Goal: Transaction & Acquisition: Purchase product/service

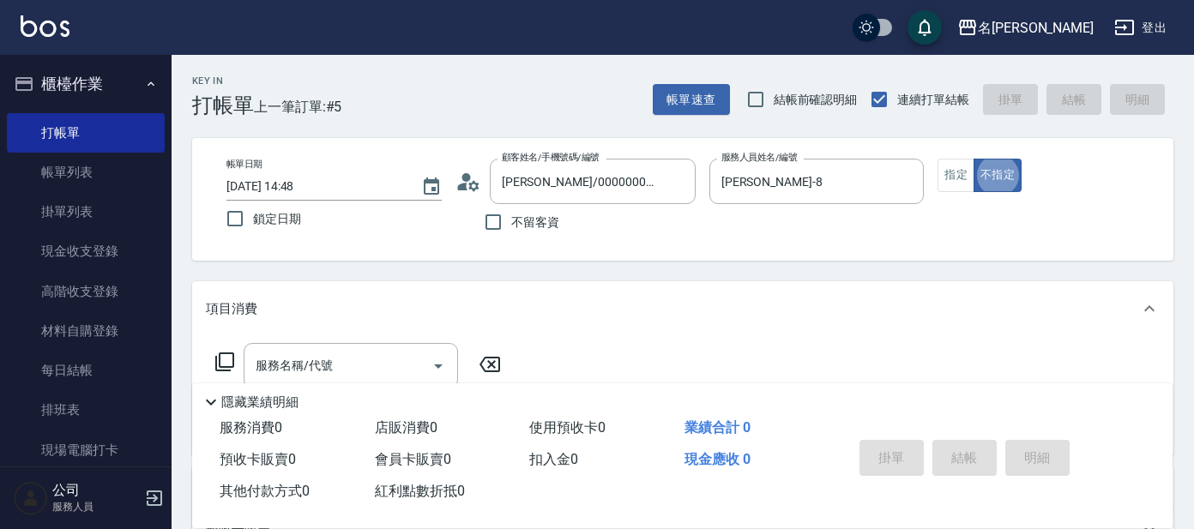
scroll to position [106, 0]
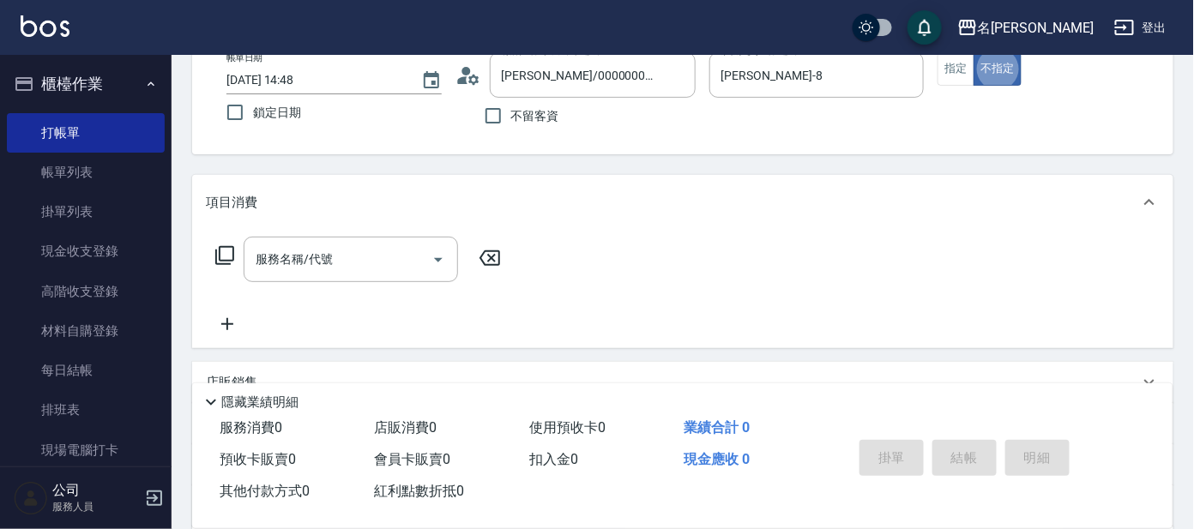
type button "false"
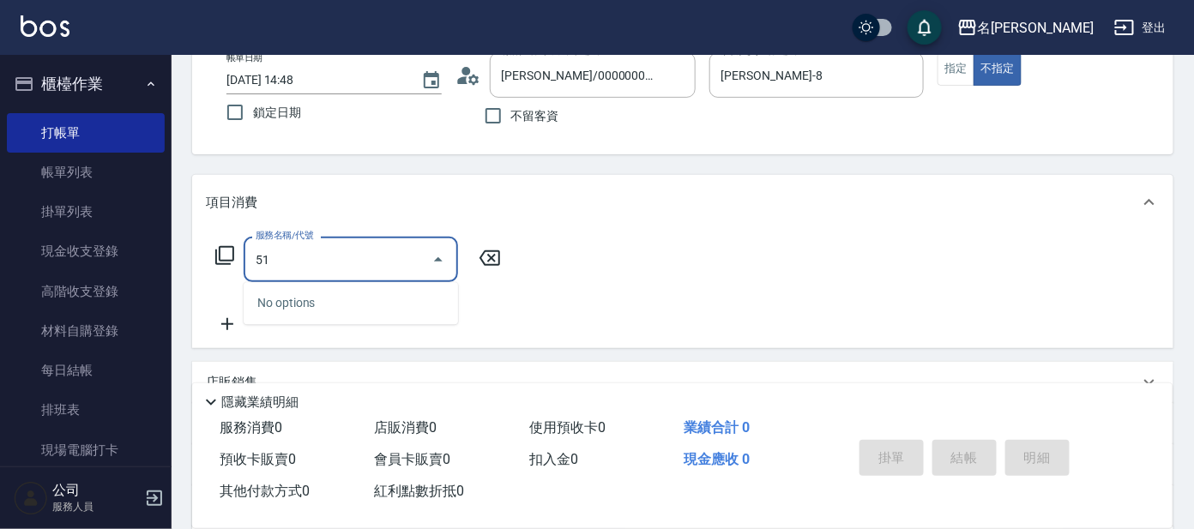
type input "518"
type input "501"
type input "[DATE] 15:20"
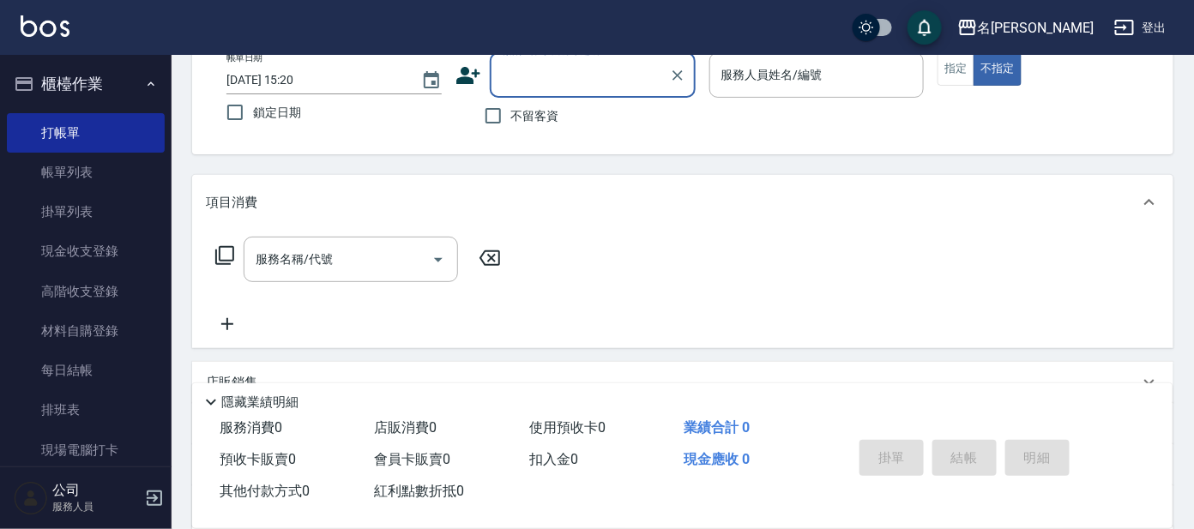
click at [949, 446] on div "掛單 結帳 明細" at bounding box center [965, 460] width 224 height 54
click at [583, 88] on input "顧客姓名/手機號碼/編號" at bounding box center [580, 75] width 165 height 30
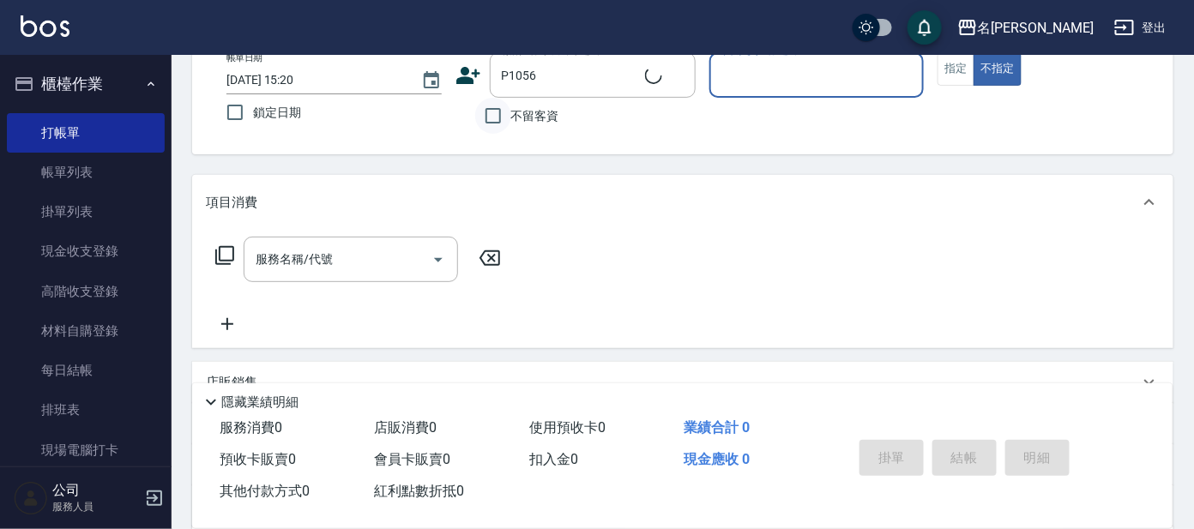
type input "[PERSON_NAME]/0935752729/P1056"
type input "[PERSON_NAME]-7"
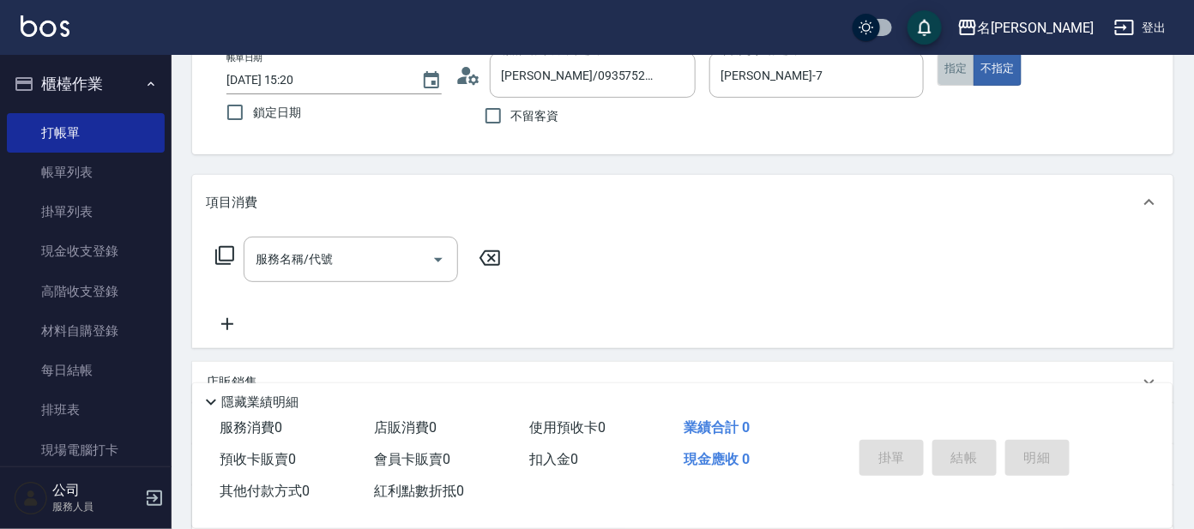
click at [959, 69] on button "指定" at bounding box center [956, 68] width 37 height 33
click at [221, 250] on icon at bounding box center [224, 255] width 21 height 21
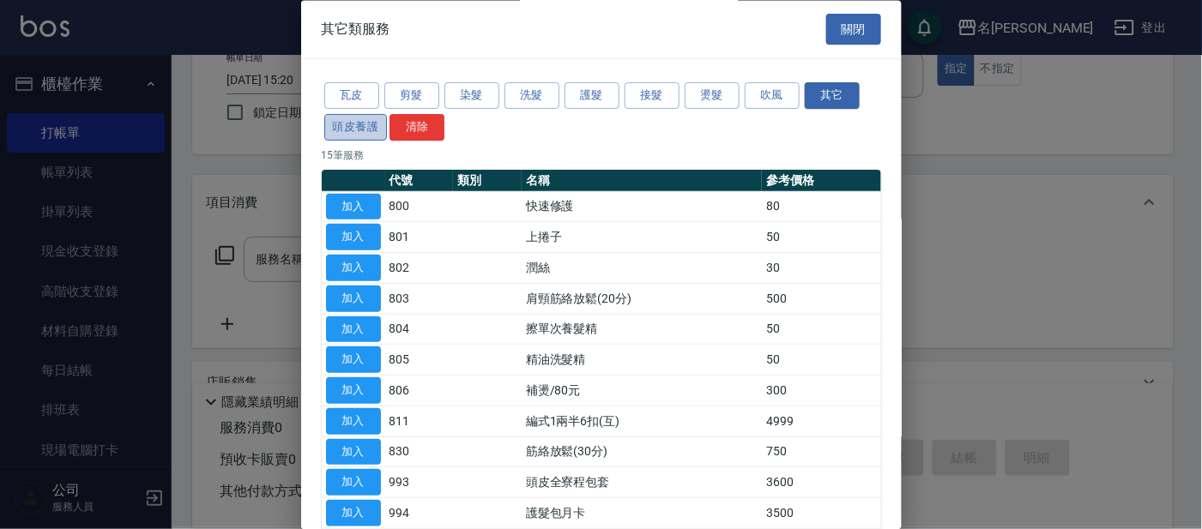
click at [365, 123] on button "頭皮養護" at bounding box center [355, 127] width 63 height 27
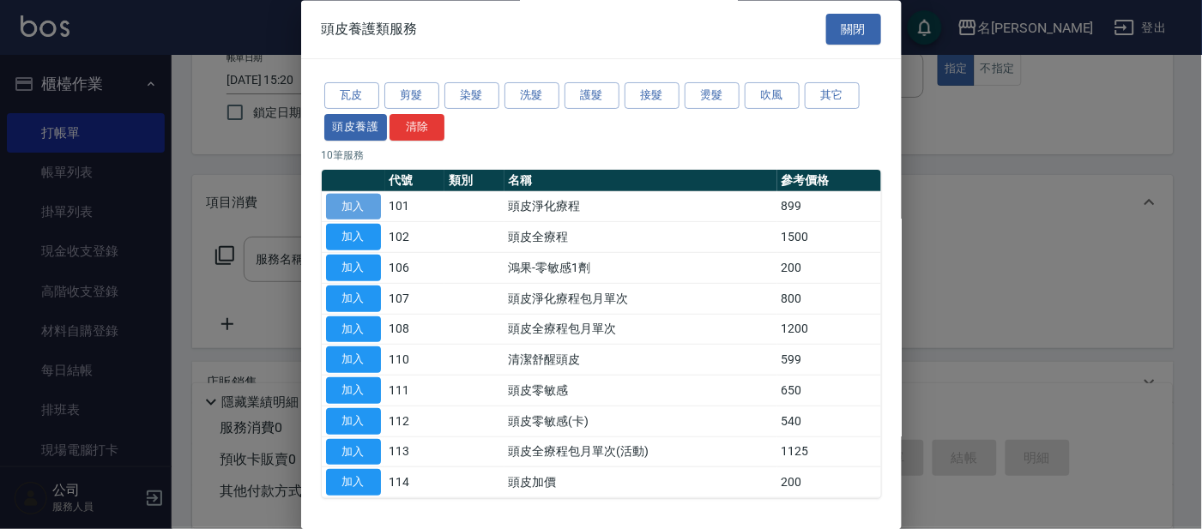
click at [347, 197] on button "加入" at bounding box center [353, 207] width 55 height 27
type input "頭皮淨化療程(101)"
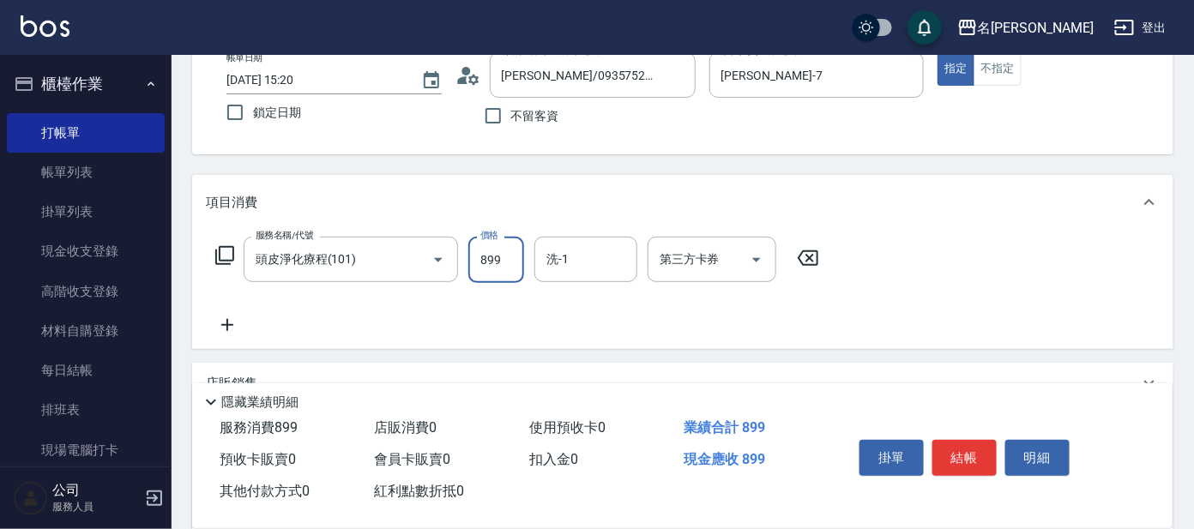
click at [511, 256] on input "899" at bounding box center [496, 260] width 56 height 46
type input "799"
click at [229, 248] on icon at bounding box center [224, 255] width 21 height 21
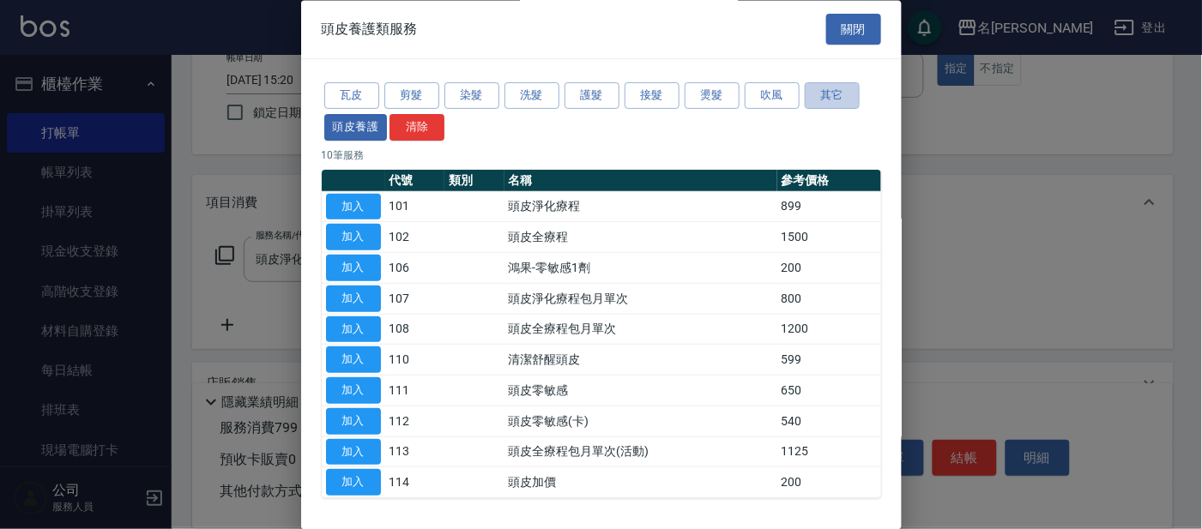
drag, startPoint x: 832, startPoint y: 96, endPoint x: 835, endPoint y: 112, distance: 15.7
click at [835, 112] on div "瓦皮 剪髮 染髮 洗髮 護髮 接髮 燙髮 吹風 其它 頭皮養護 清除" at bounding box center [601, 112] width 559 height 63
click at [831, 93] on button "其它" at bounding box center [832, 96] width 55 height 27
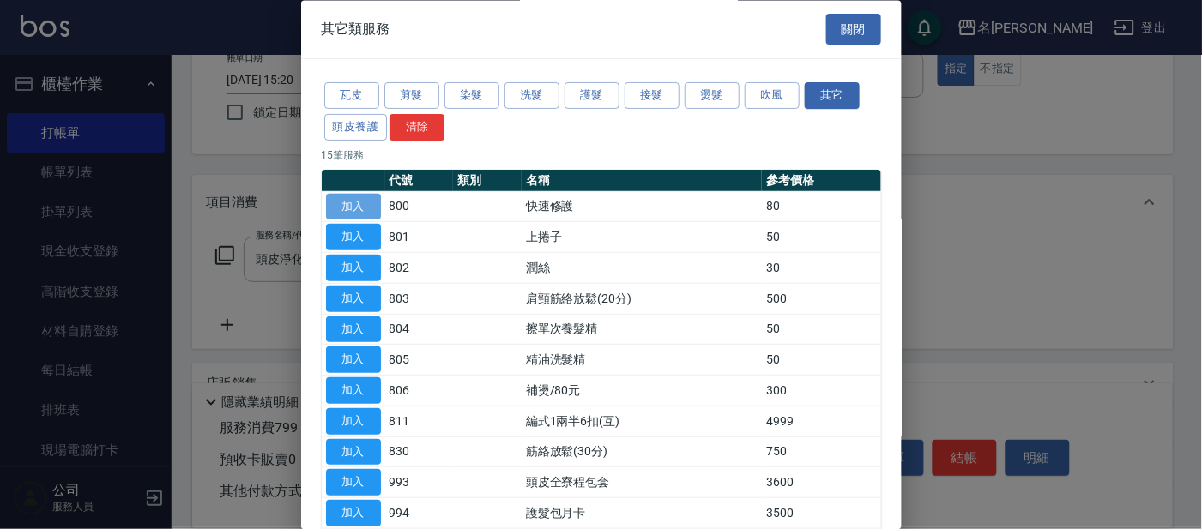
click at [365, 206] on button "加入" at bounding box center [353, 207] width 55 height 27
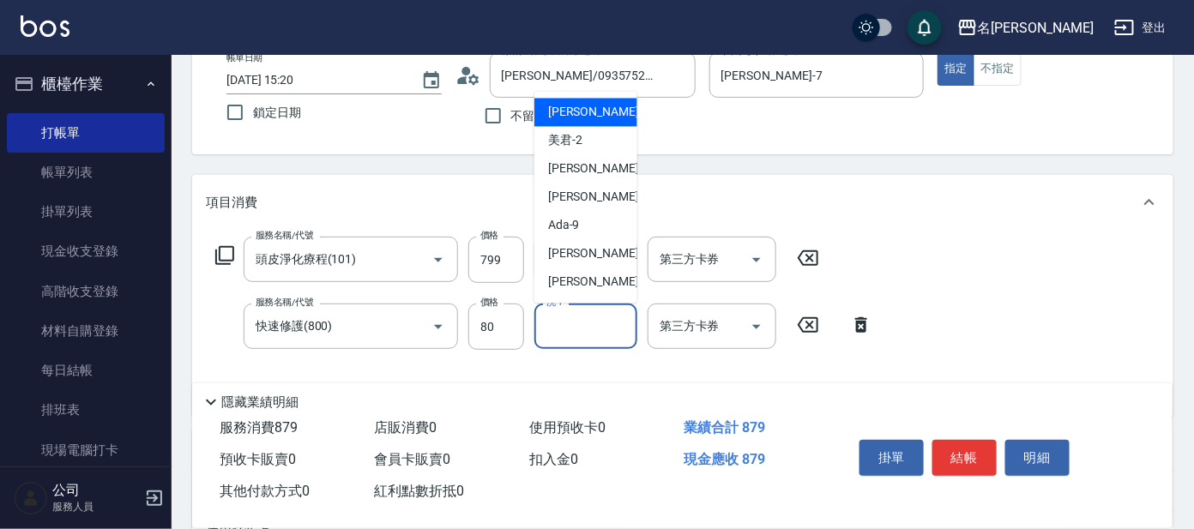
drag, startPoint x: 588, startPoint y: 315, endPoint x: 593, endPoint y: 305, distance: 10.8
click at [589, 315] on input "洗-1" at bounding box center [586, 326] width 88 height 30
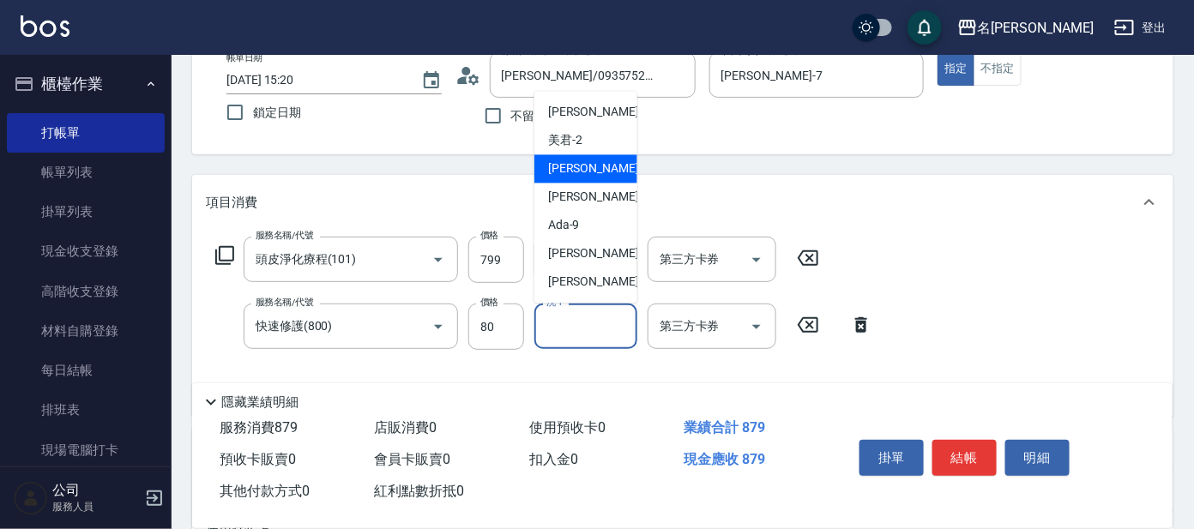
click at [571, 167] on span "[PERSON_NAME] -7" at bounding box center [598, 169] width 101 height 18
type input "[PERSON_NAME]-7"
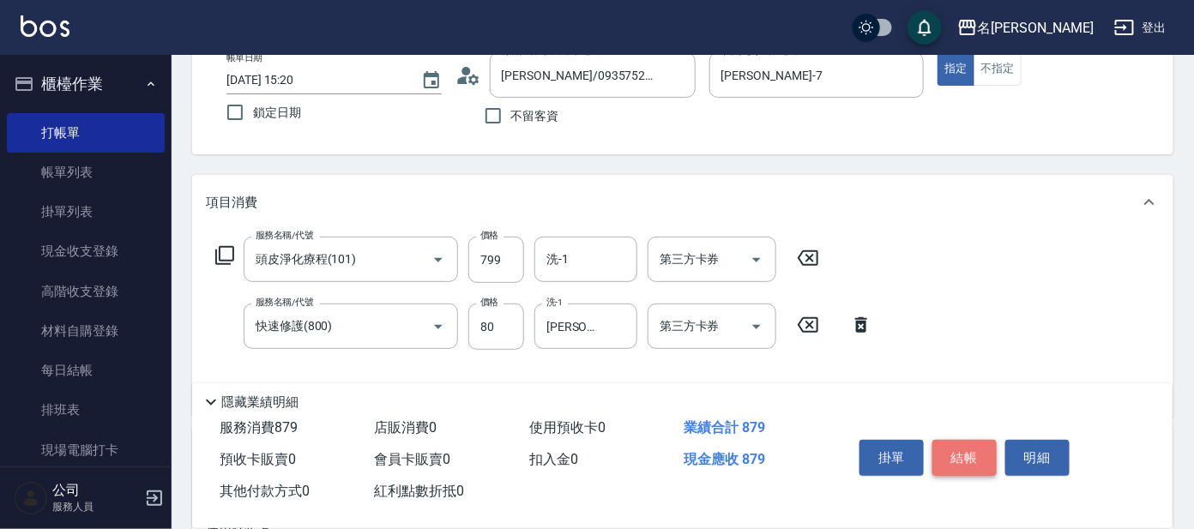
click at [959, 458] on button "結帳" at bounding box center [965, 458] width 64 height 36
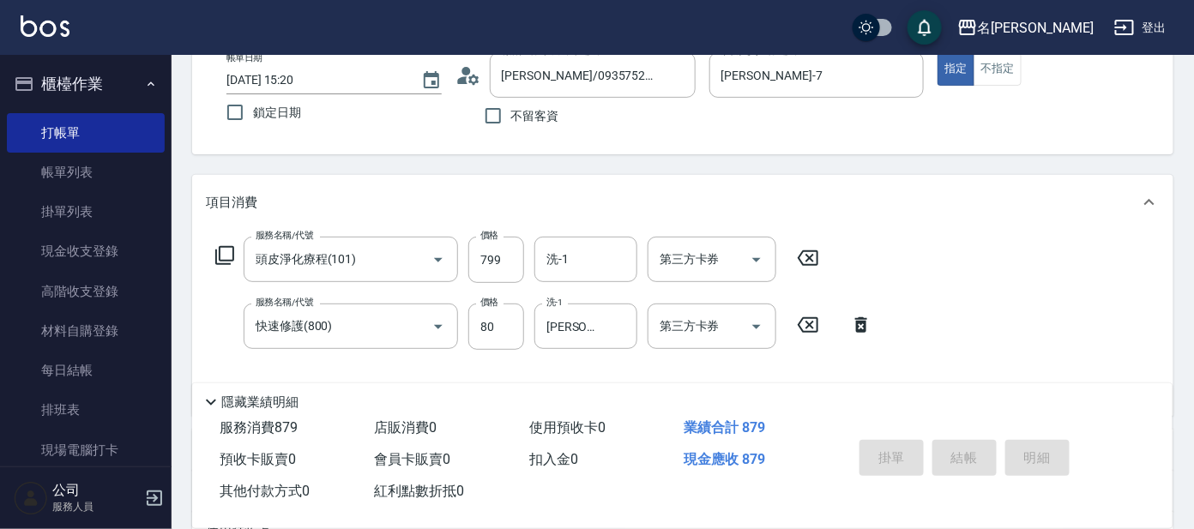
type input "[DATE] 15:25"
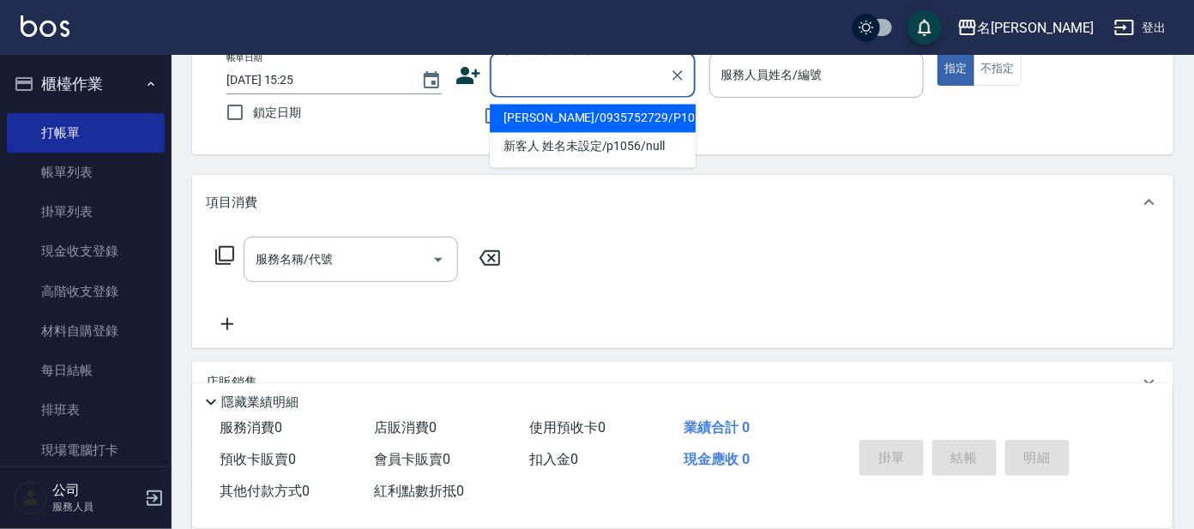
click at [550, 66] on input "顧客姓名/手機號碼/編號" at bounding box center [580, 75] width 165 height 30
type input "[PERSON_NAME]/g26/[PERSON_NAME]"
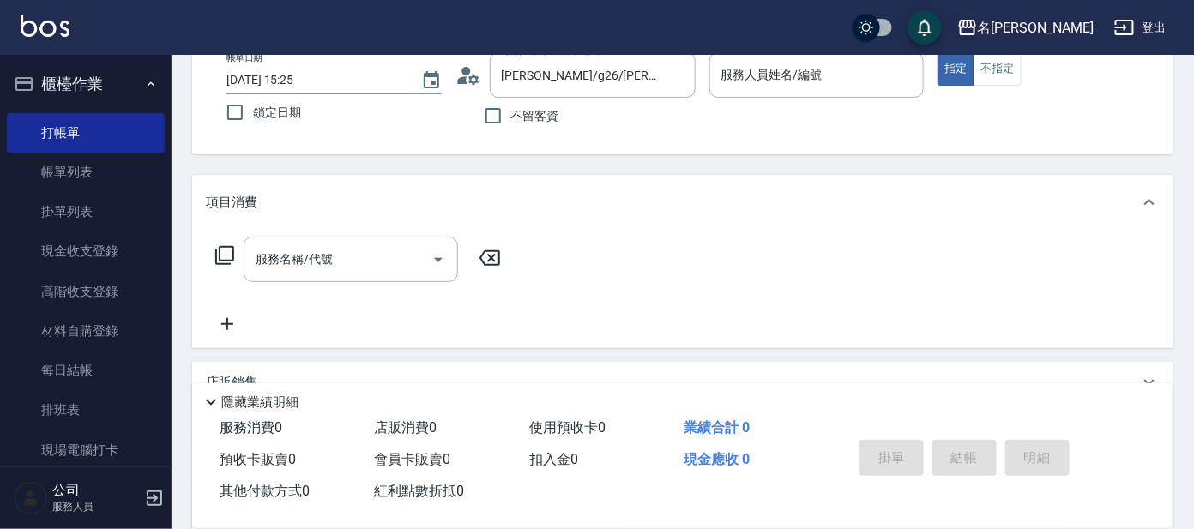
click at [222, 256] on icon at bounding box center [224, 255] width 21 height 21
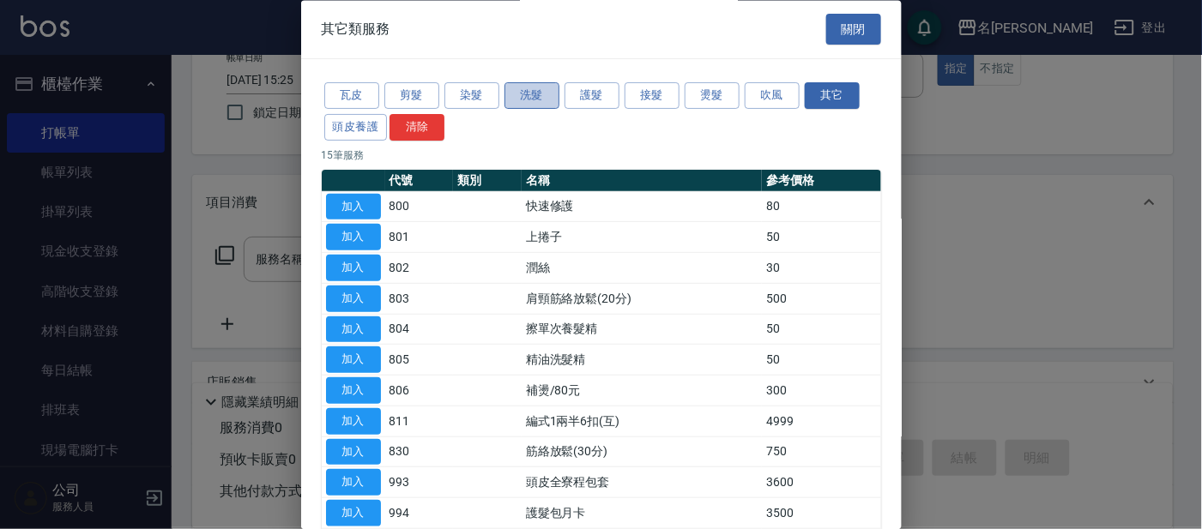
drag, startPoint x: 530, startPoint y: 88, endPoint x: 555, endPoint y: 99, distance: 26.9
click at [531, 90] on button "洗髮" at bounding box center [531, 96] width 55 height 27
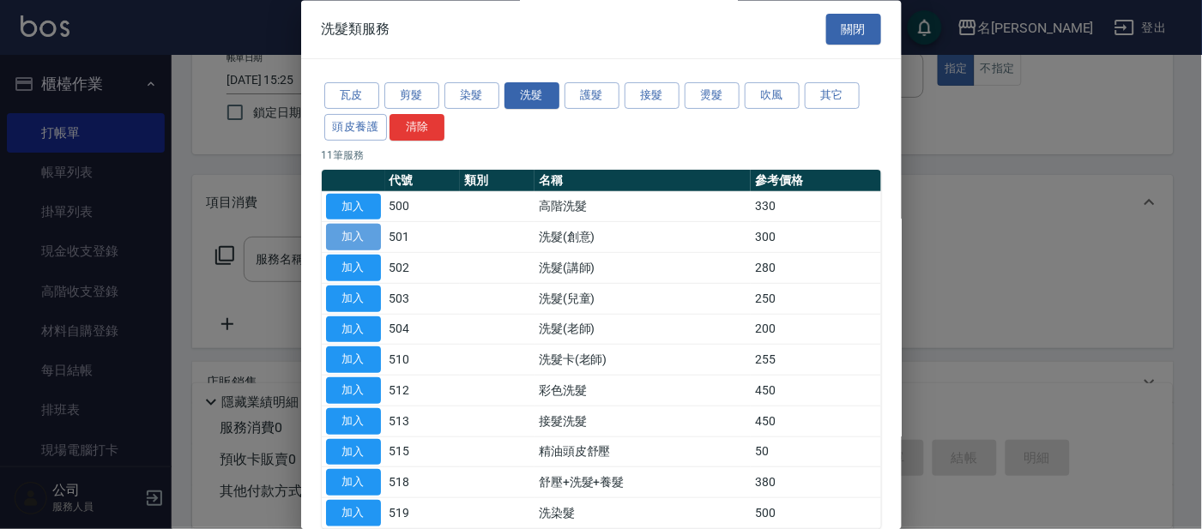
click at [346, 234] on button "加入" at bounding box center [353, 238] width 55 height 27
type input "洗髮(創意)(501)"
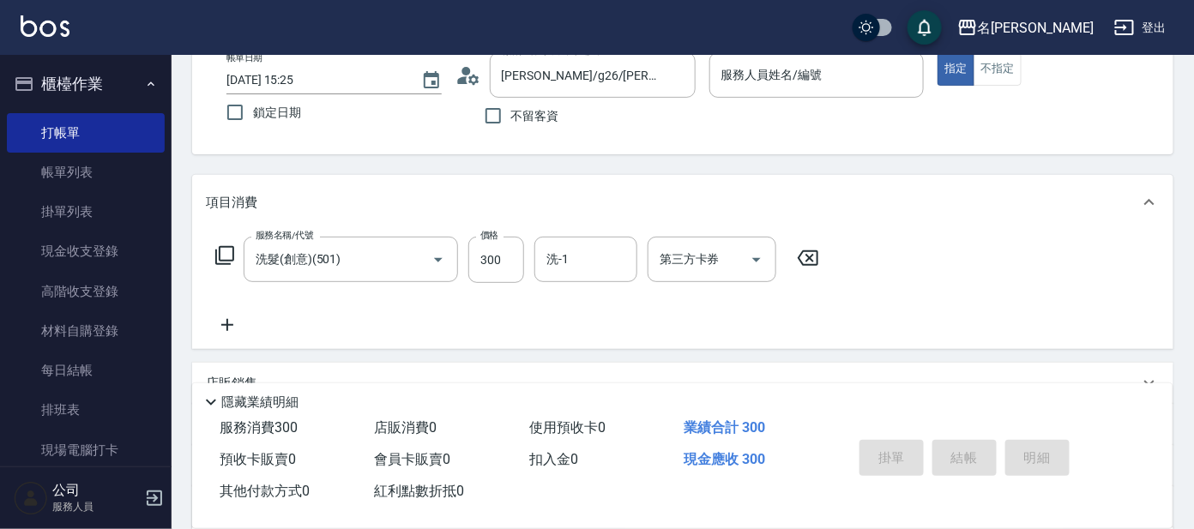
click at [222, 252] on icon at bounding box center [224, 255] width 21 height 21
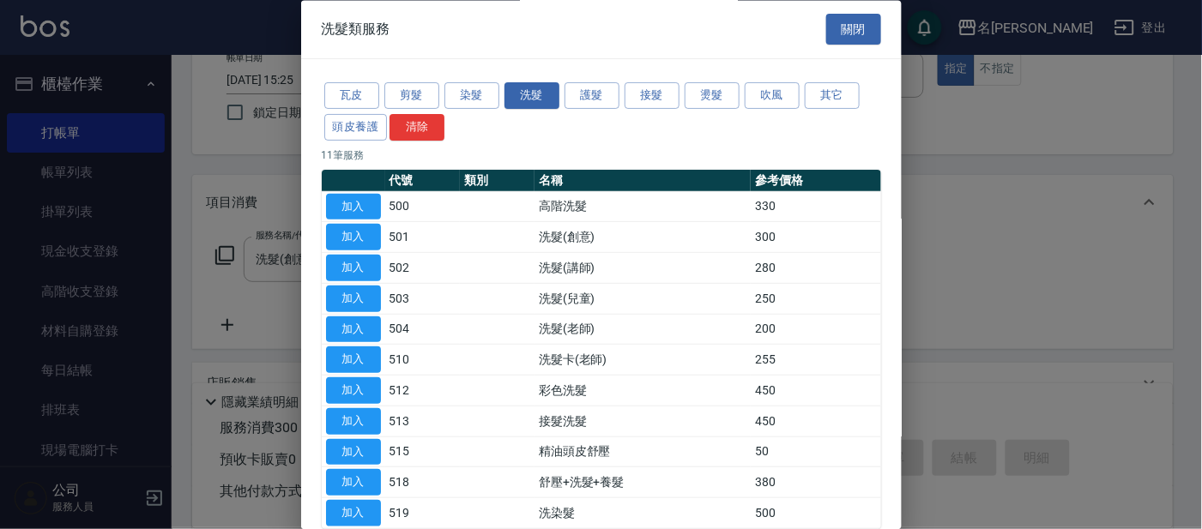
drag, startPoint x: 831, startPoint y: 94, endPoint x: 812, endPoint y: 114, distance: 26.7
click at [830, 96] on button "其它" at bounding box center [832, 96] width 55 height 27
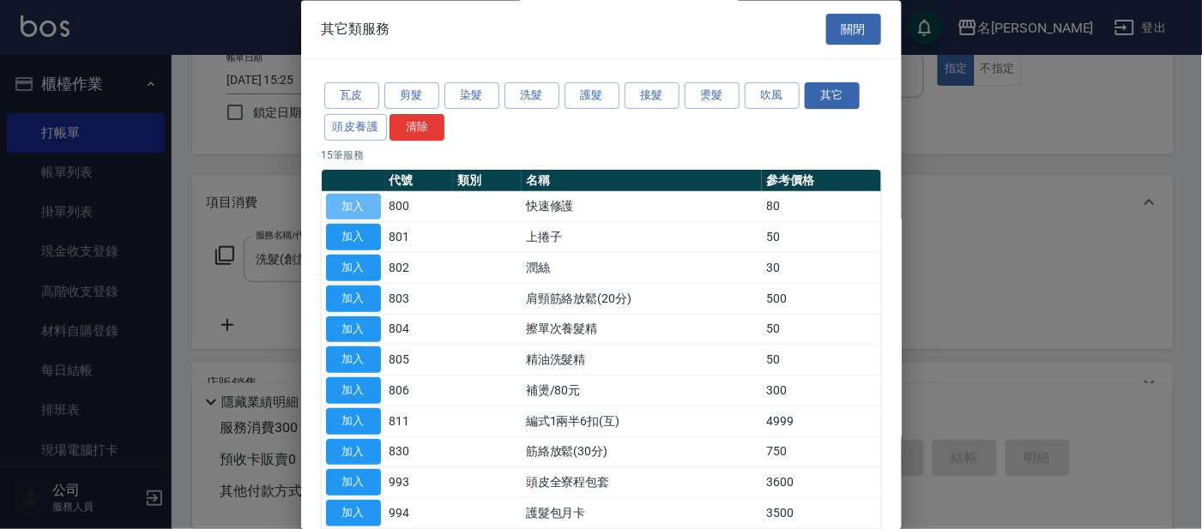
drag, startPoint x: 353, startPoint y: 200, endPoint x: 382, endPoint y: 213, distance: 31.1
click at [365, 201] on button "加入" at bounding box center [353, 207] width 55 height 27
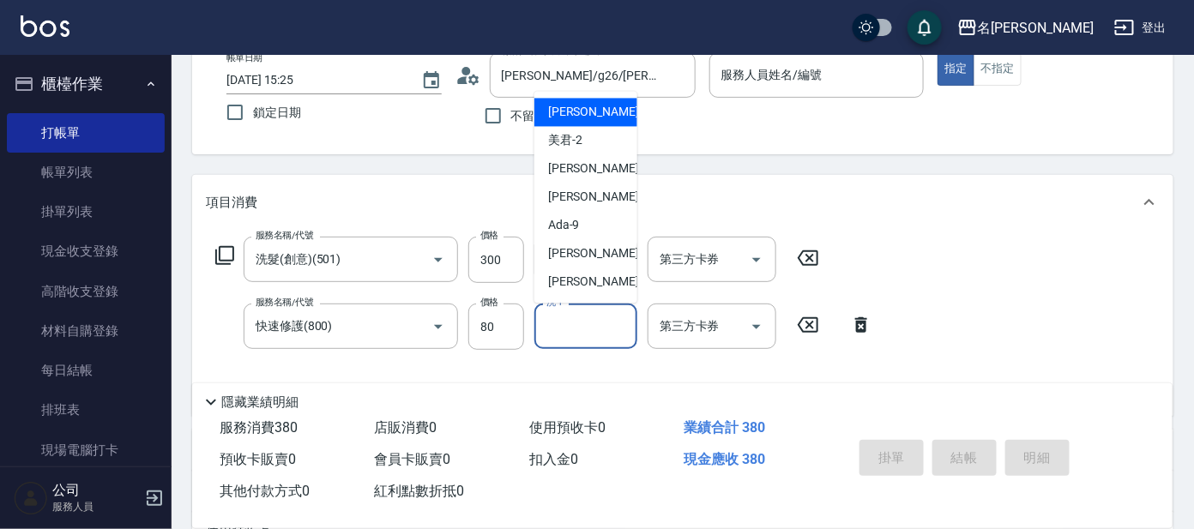
drag, startPoint x: 588, startPoint y: 323, endPoint x: 589, endPoint y: 241, distance: 81.5
click at [588, 322] on input "洗-1" at bounding box center [586, 326] width 88 height 30
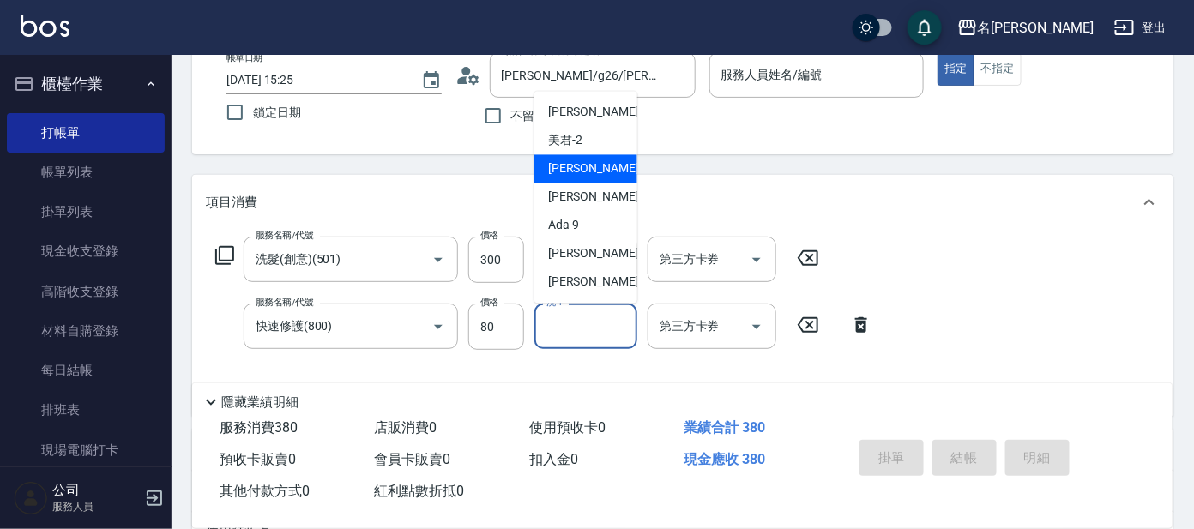
drag, startPoint x: 571, startPoint y: 172, endPoint x: 570, endPoint y: 197, distance: 24.9
click at [571, 182] on ul "[PERSON_NAME] -1 美君 -2 [PERSON_NAME] -7 [PERSON_NAME] -8 Ada -9 [PERSON_NAME] -…" at bounding box center [586, 198] width 103 height 212
click at [562, 174] on span "[PERSON_NAME] -7" at bounding box center [598, 169] width 101 height 18
type input "[PERSON_NAME]-7"
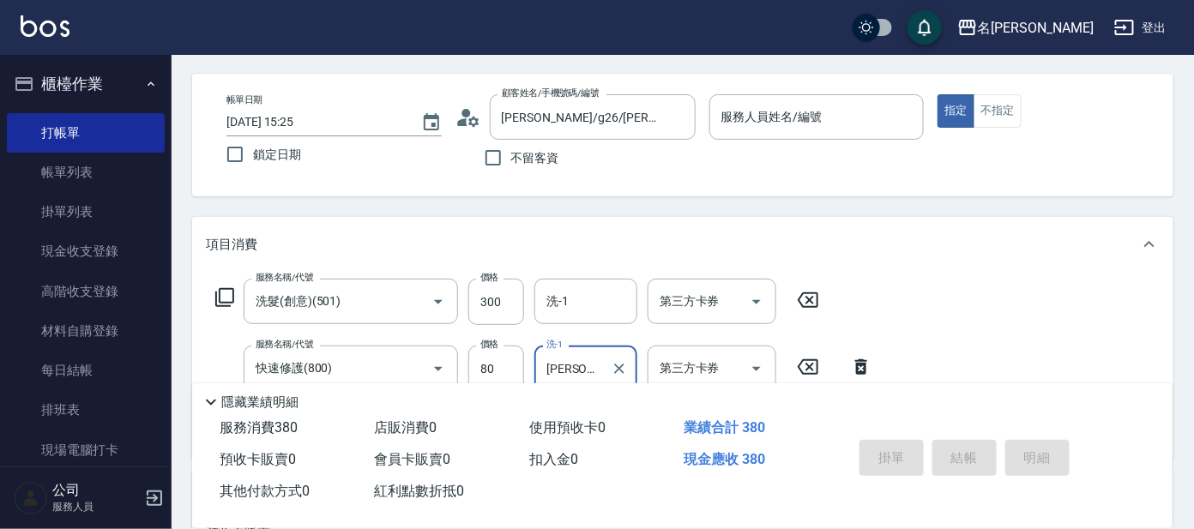
scroll to position [47, 0]
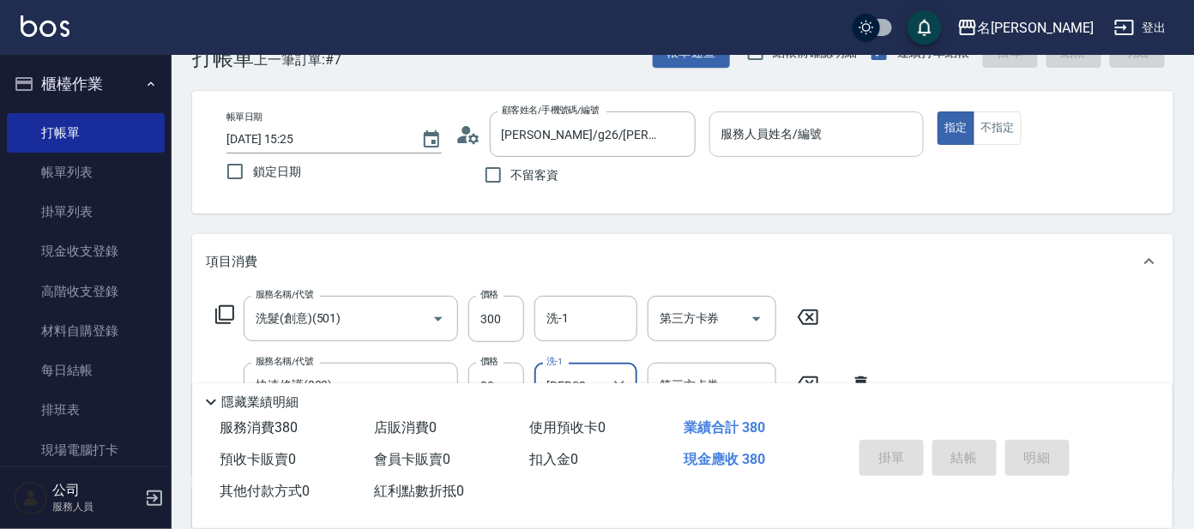
click at [774, 130] on input "服務人員姓名/編號" at bounding box center [817, 134] width 200 height 30
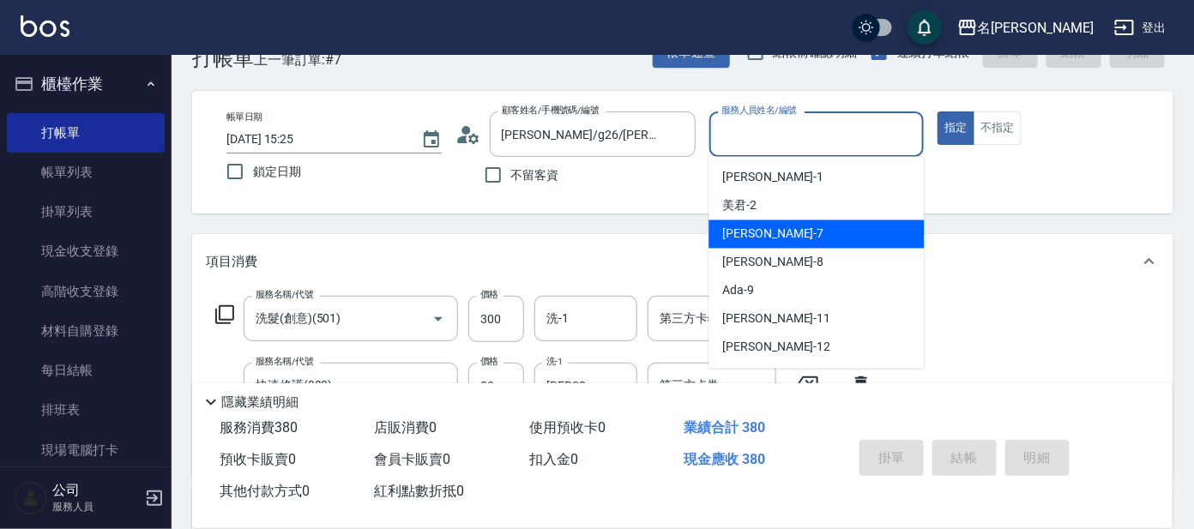
click at [730, 239] on span "[PERSON_NAME] -7" at bounding box center [772, 235] width 101 height 18
type input "[PERSON_NAME]-7"
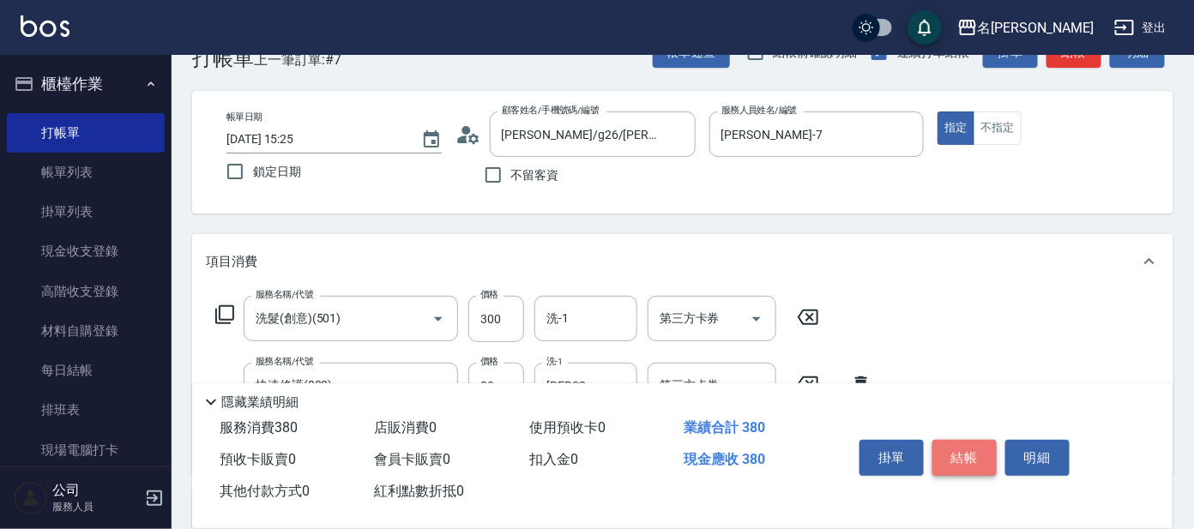
click at [958, 448] on button "結帳" at bounding box center [965, 458] width 64 height 36
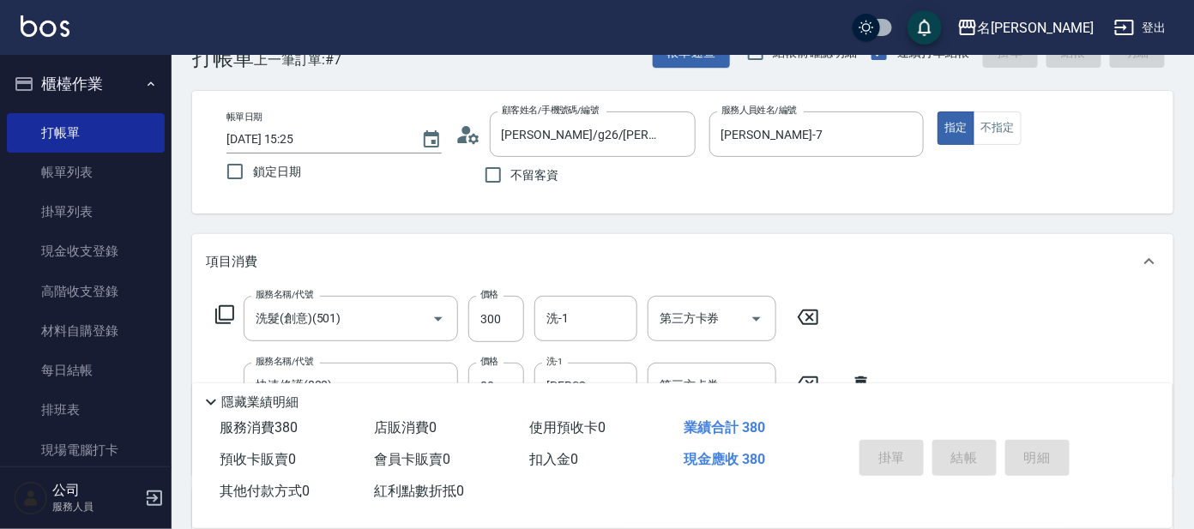
type input "[DATE] 15:26"
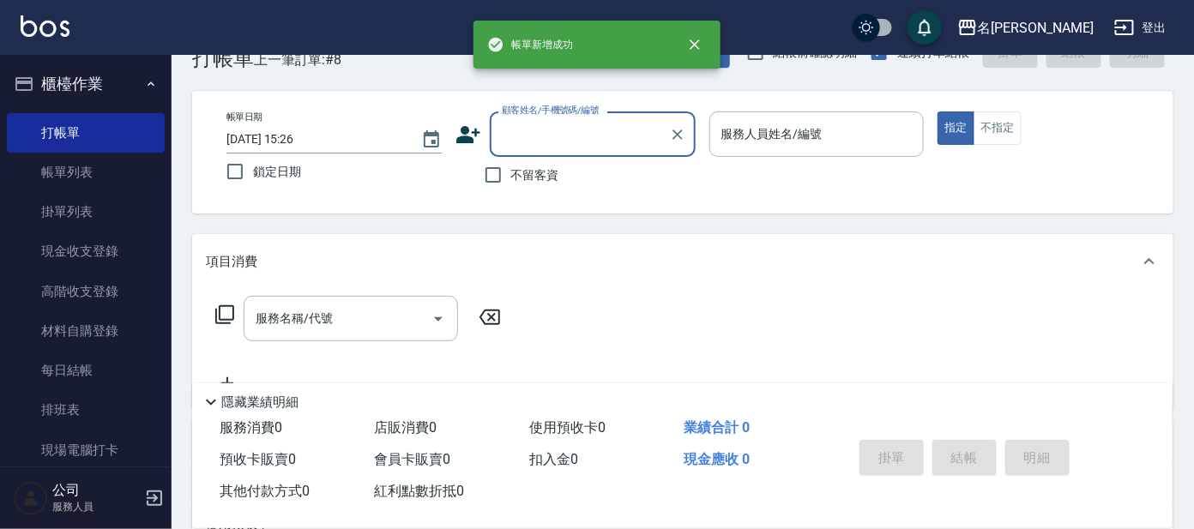
drag, startPoint x: 80, startPoint y: 179, endPoint x: 164, endPoint y: 182, distance: 84.1
click at [80, 179] on link "帳單列表" at bounding box center [86, 172] width 158 height 39
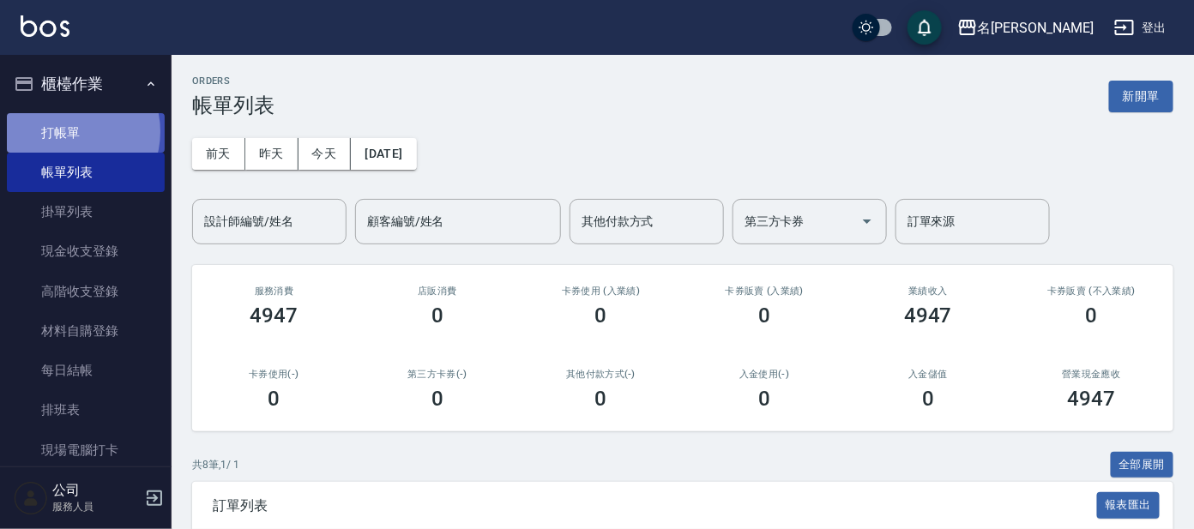
click at [70, 131] on link "打帳單" at bounding box center [86, 132] width 158 height 39
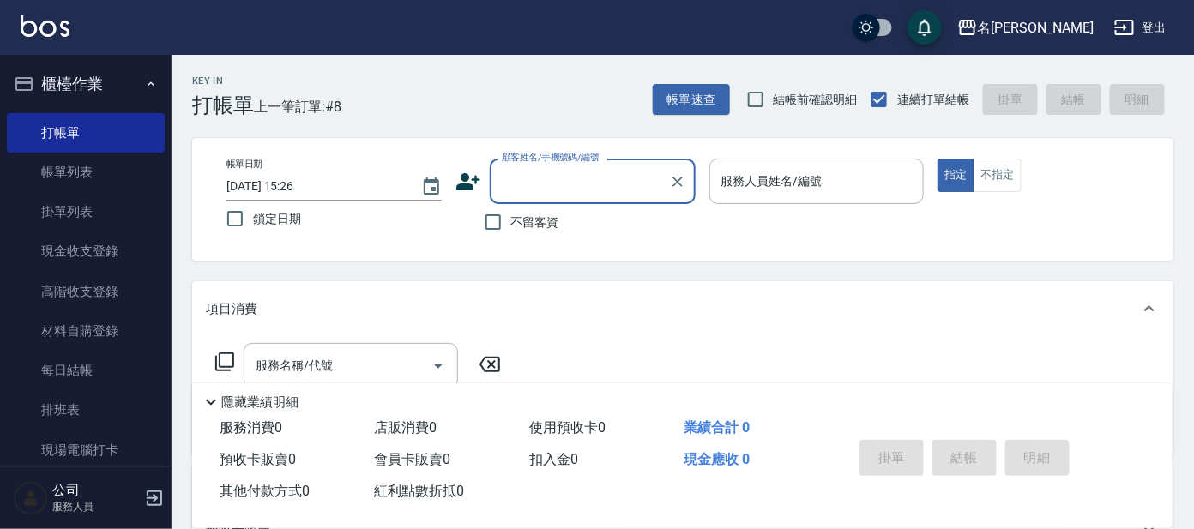
click at [544, 180] on input "顧客姓名/手機號碼/編號" at bounding box center [580, 181] width 165 height 30
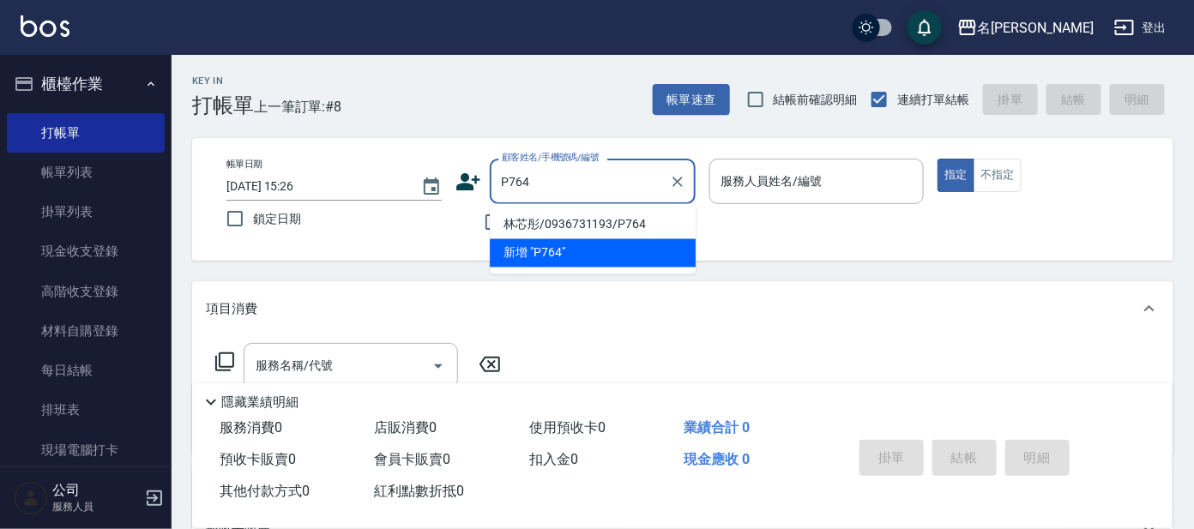
click at [553, 233] on li "林芯彤/0936731193/P764" at bounding box center [593, 225] width 206 height 28
type input "林芯彤/0936731193/P764"
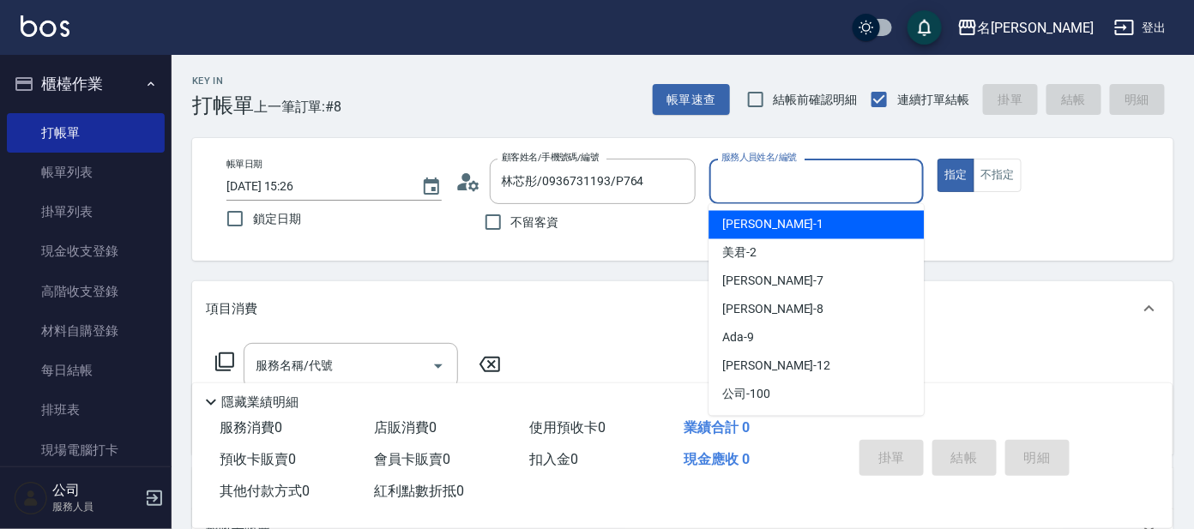
click at [783, 187] on input "服務人員姓名/編號" at bounding box center [817, 181] width 200 height 30
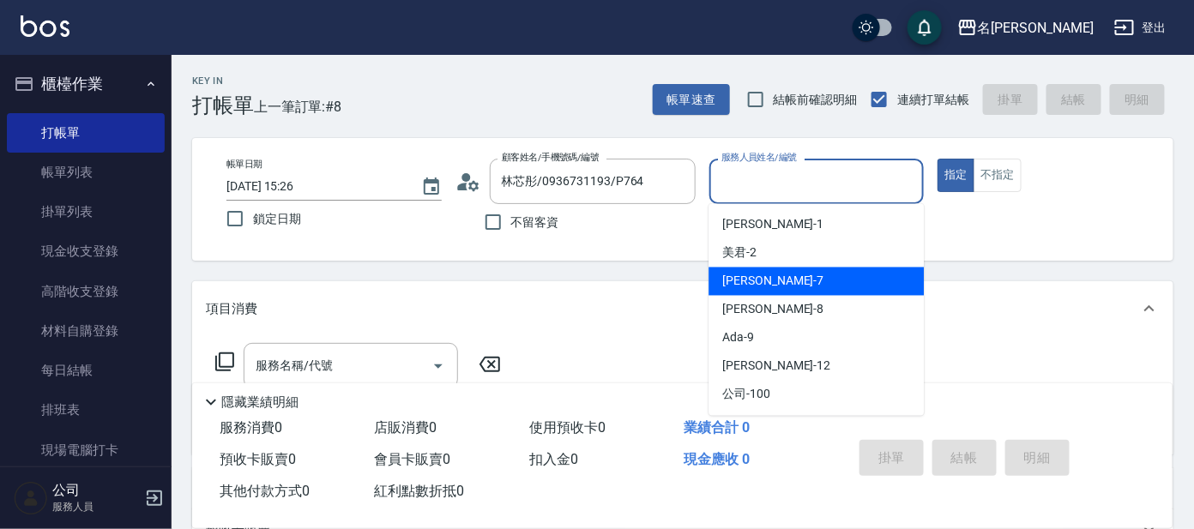
click at [740, 280] on span "[PERSON_NAME] -7" at bounding box center [772, 282] width 101 height 18
type input "[PERSON_NAME]-7"
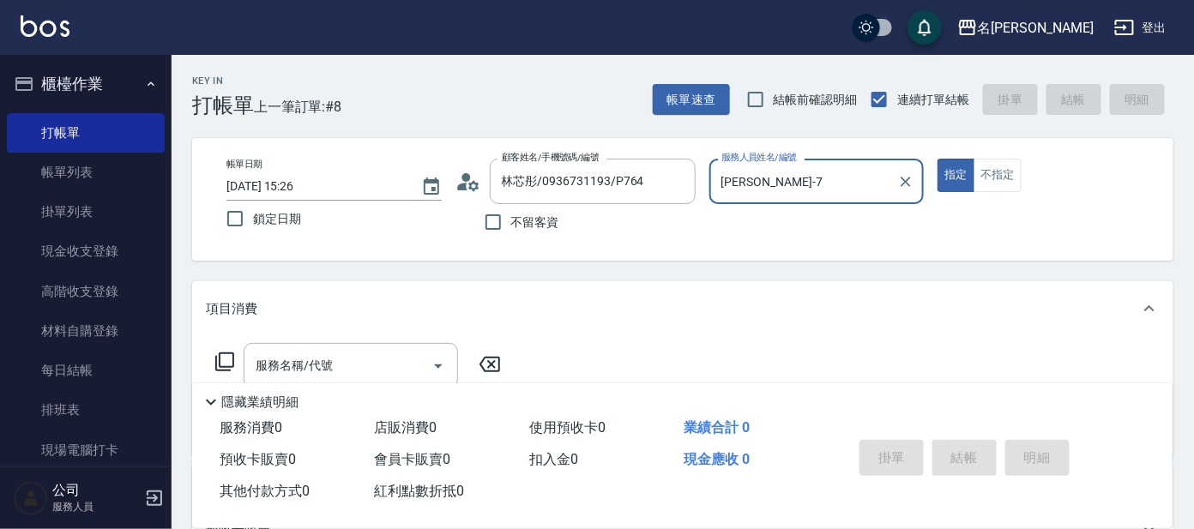
click at [232, 361] on icon at bounding box center [224, 362] width 21 height 21
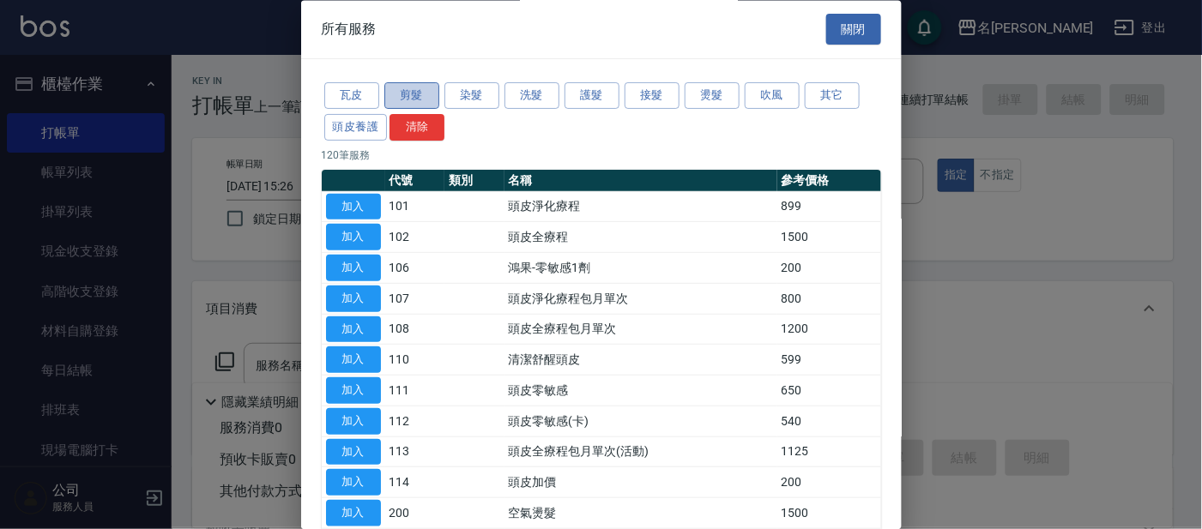
click at [412, 101] on button "剪髮" at bounding box center [411, 96] width 55 height 27
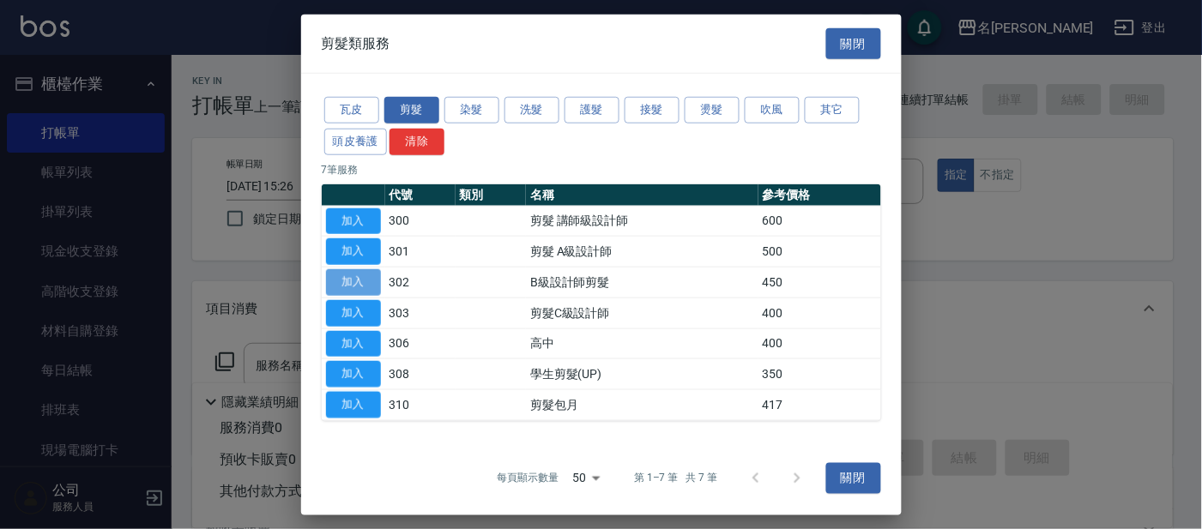
click at [336, 282] on button "加入" at bounding box center [353, 282] width 55 height 27
type input "B級設計師剪髮(302)"
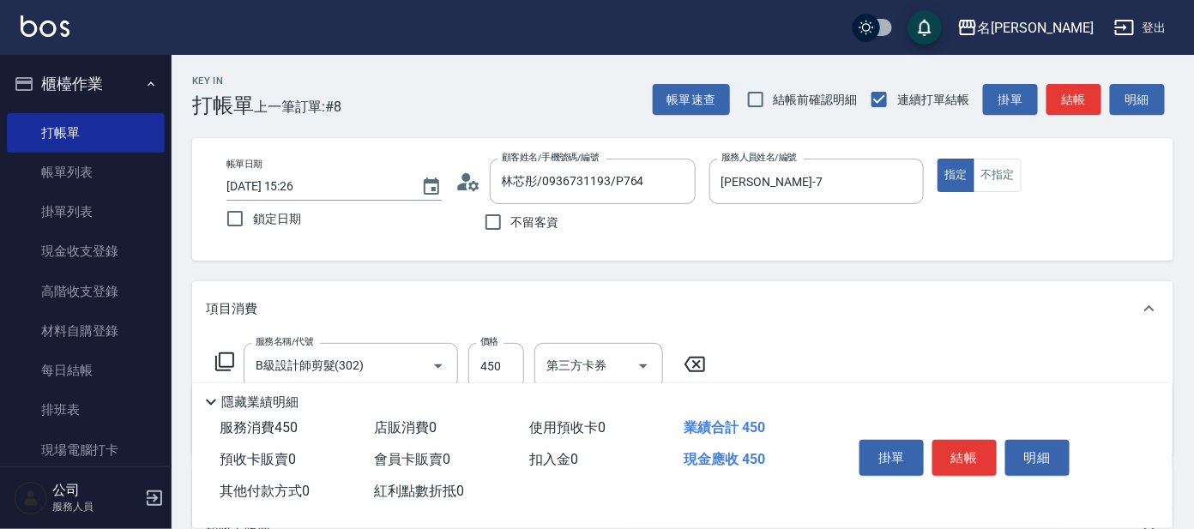
click at [225, 359] on icon at bounding box center [224, 362] width 21 height 21
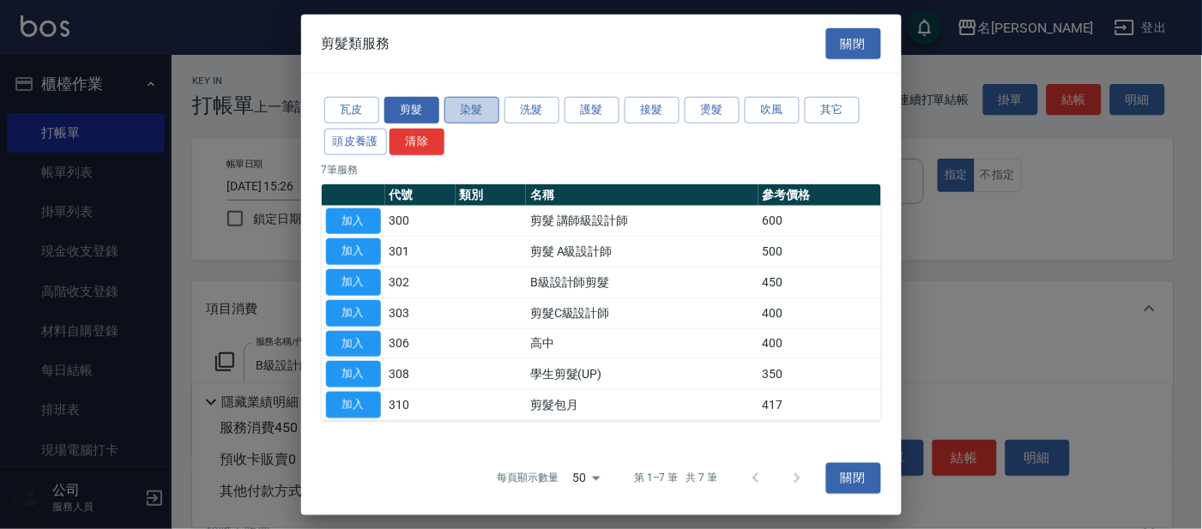
click at [473, 102] on button "染髮" at bounding box center [471, 110] width 55 height 27
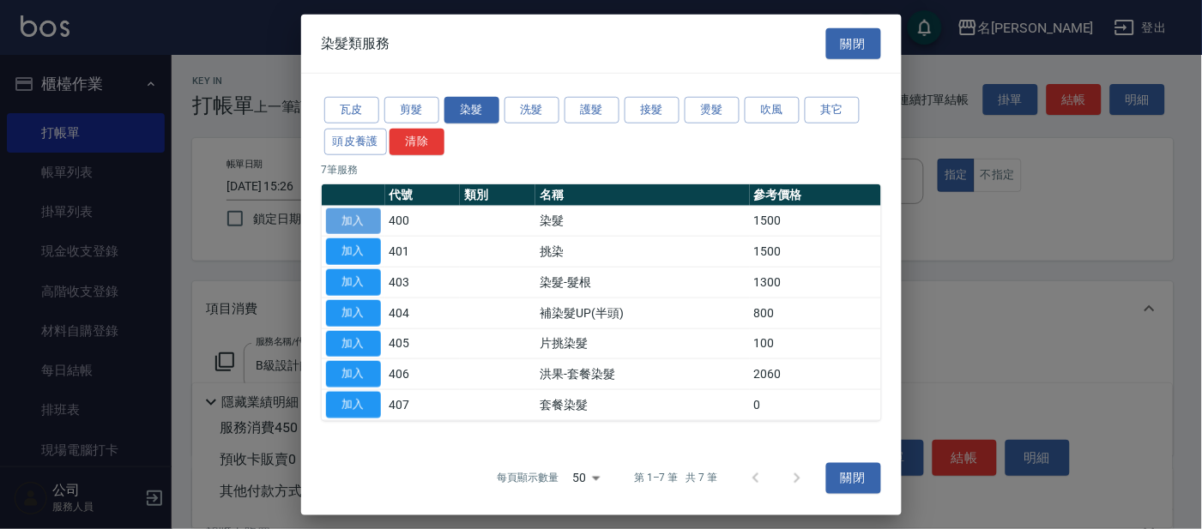
click at [359, 224] on button "加入" at bounding box center [353, 221] width 55 height 27
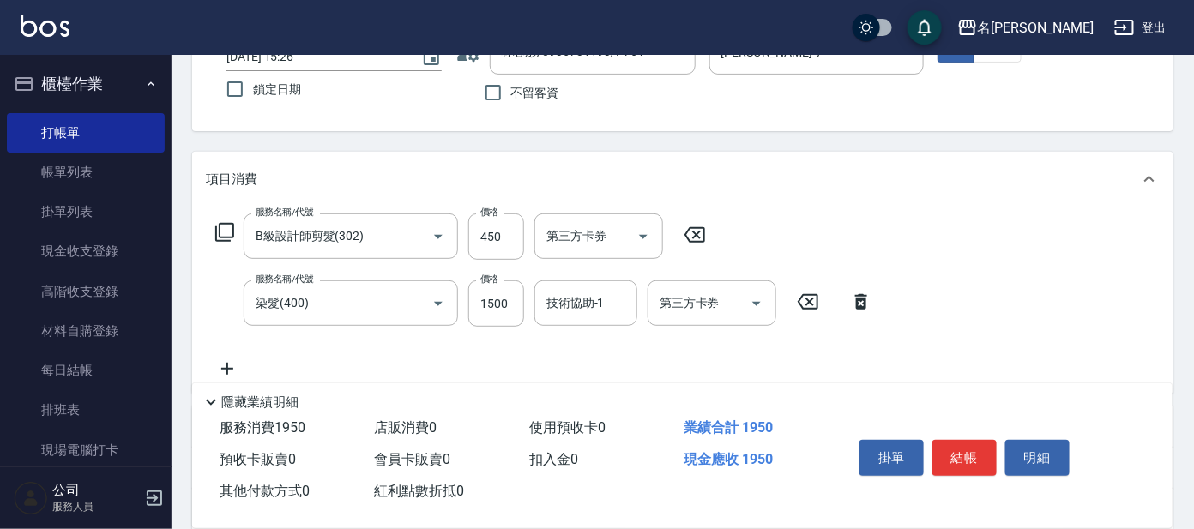
scroll to position [170, 0]
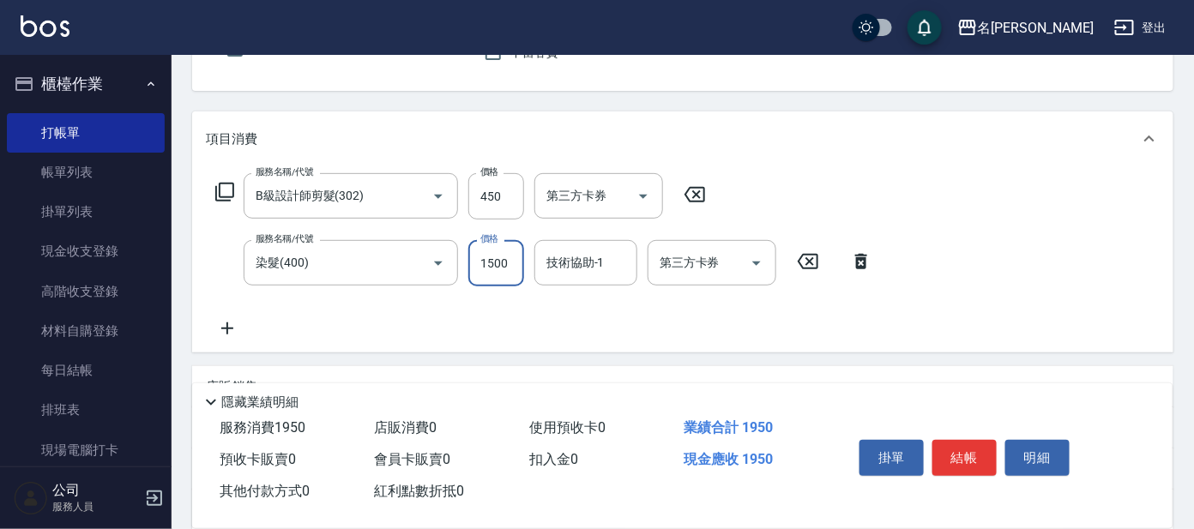
click at [514, 257] on input "1500" at bounding box center [496, 263] width 56 height 46
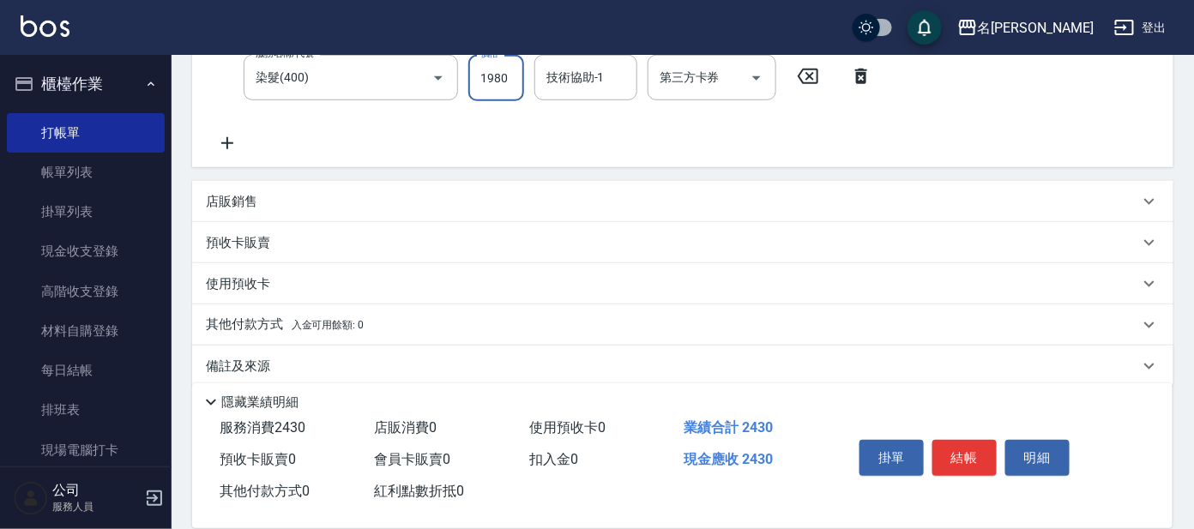
scroll to position [347, 0]
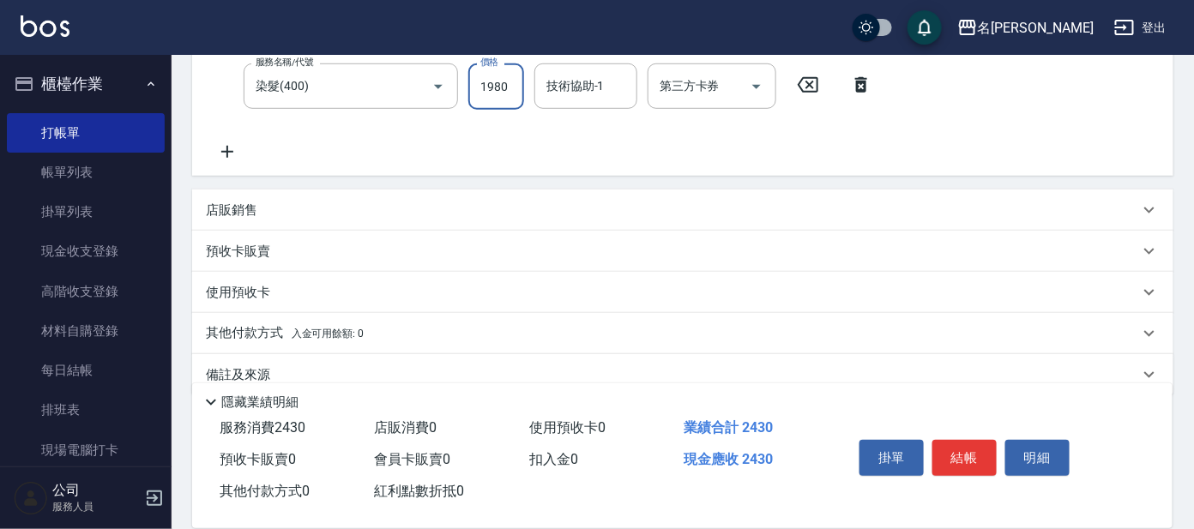
type input "1980"
click at [217, 202] on p "店販銷售" at bounding box center [231, 211] width 51 height 18
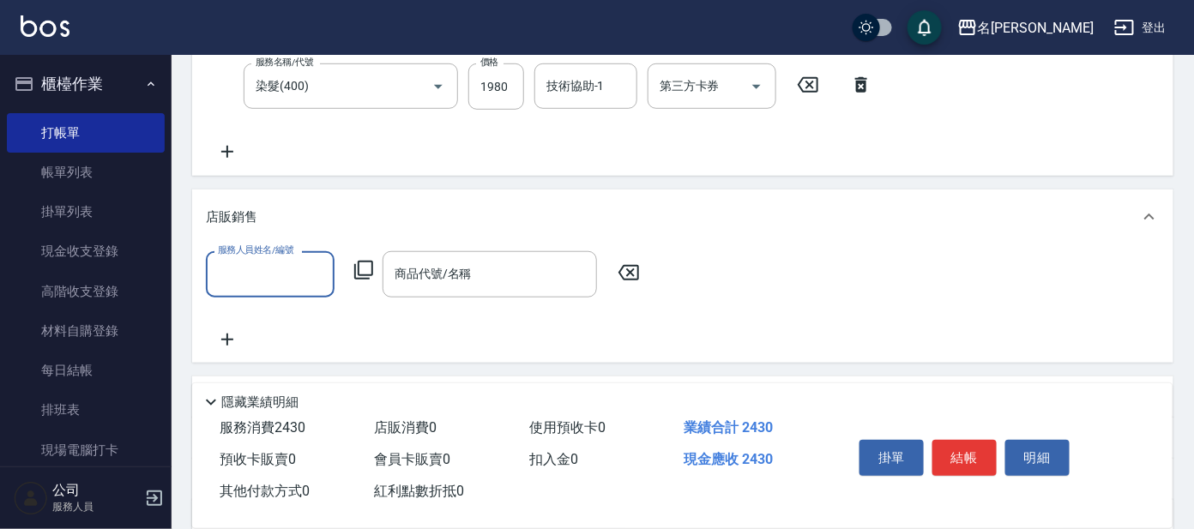
scroll to position [0, 0]
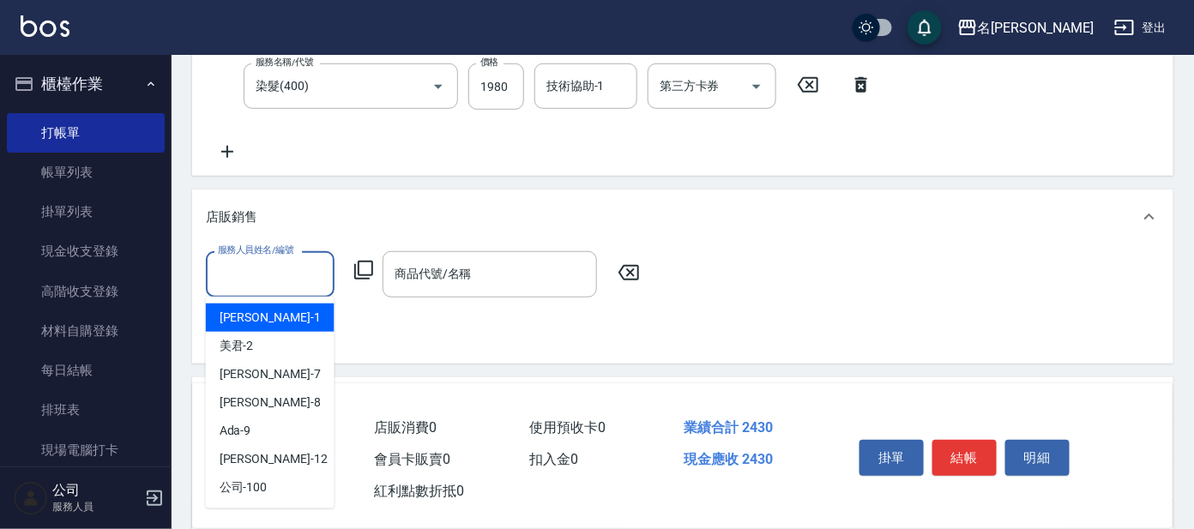
click at [266, 273] on input "服務人員姓名/編號" at bounding box center [270, 274] width 113 height 30
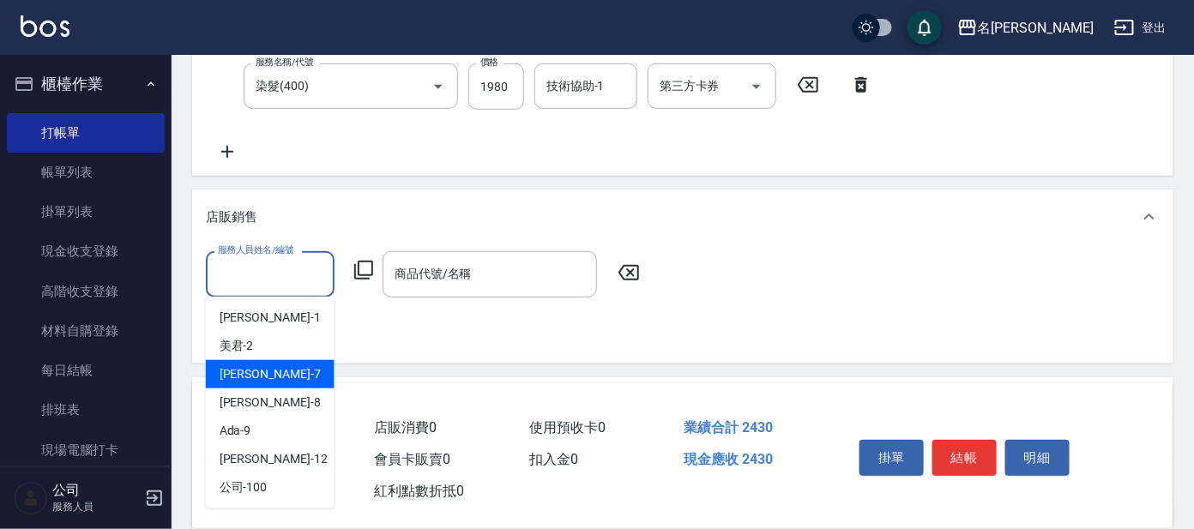
drag, startPoint x: 230, startPoint y: 380, endPoint x: 287, endPoint y: 351, distance: 63.7
click at [239, 378] on span "[PERSON_NAME] -7" at bounding box center [270, 374] width 101 height 18
type input "[PERSON_NAME]-7"
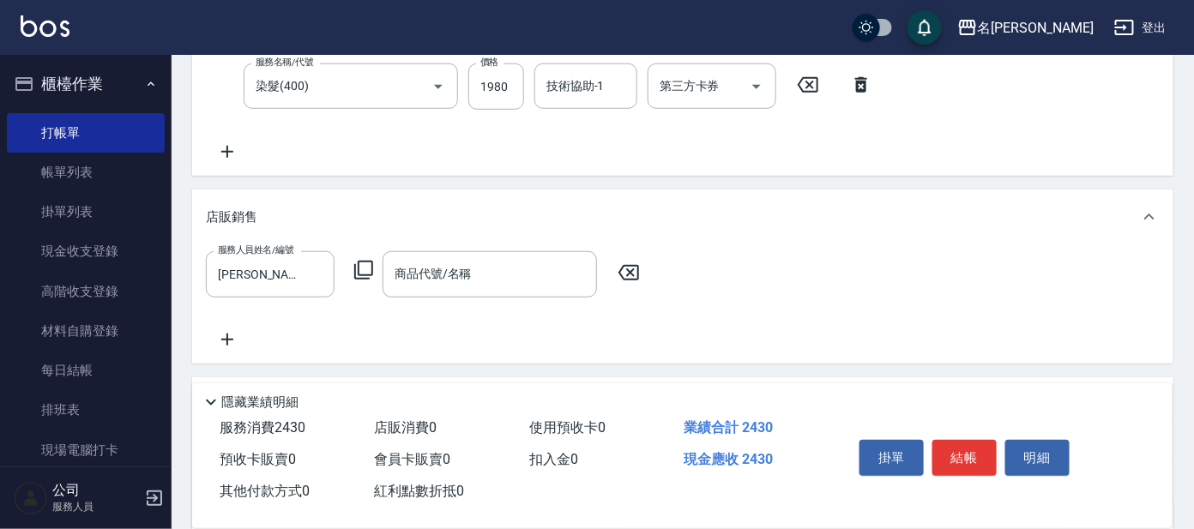
click at [362, 266] on icon at bounding box center [363, 270] width 21 height 21
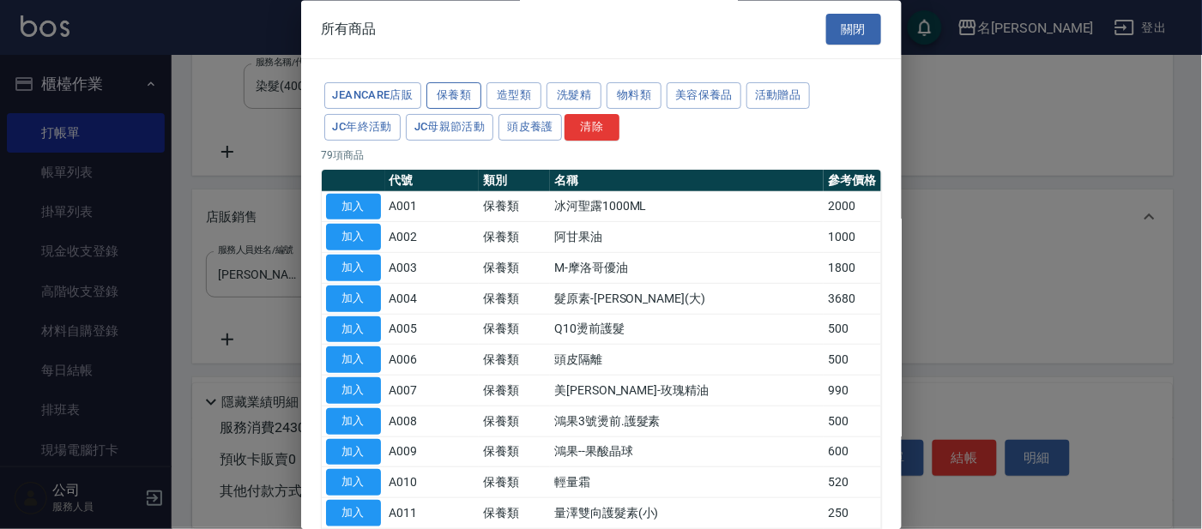
drag, startPoint x: 461, startPoint y: 91, endPoint x: 479, endPoint y: 98, distance: 19.3
click at [462, 92] on button "保養類" at bounding box center [453, 96] width 55 height 27
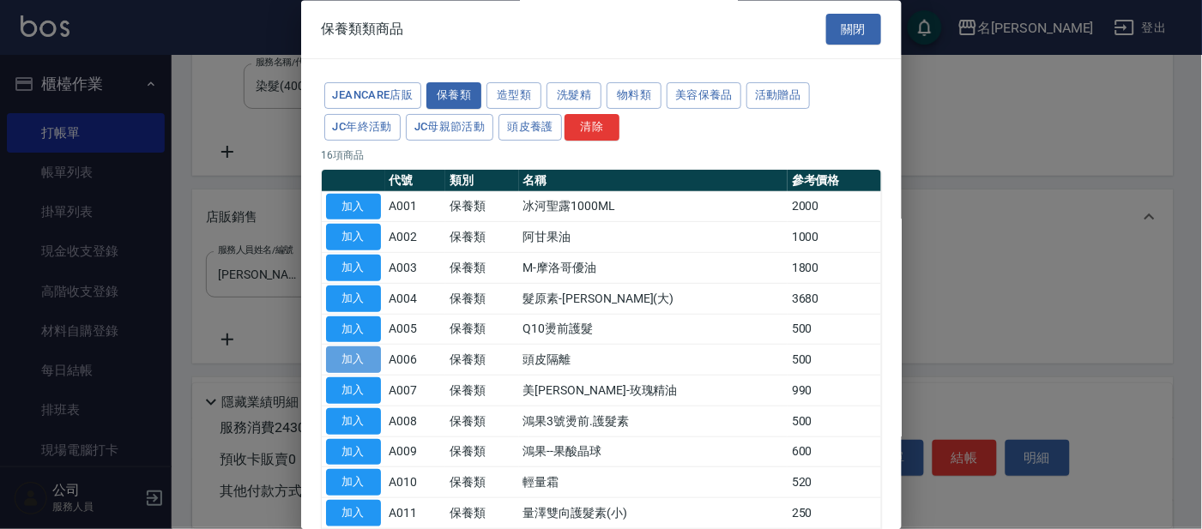
click at [349, 359] on button "加入" at bounding box center [353, 360] width 55 height 27
type input "頭皮隔離"
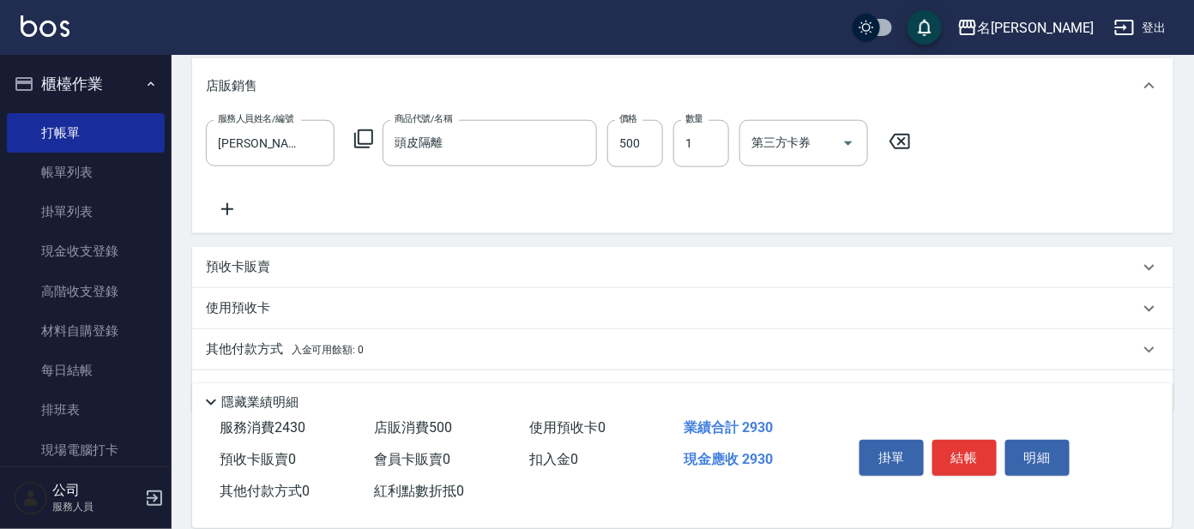
scroll to position [520, 0]
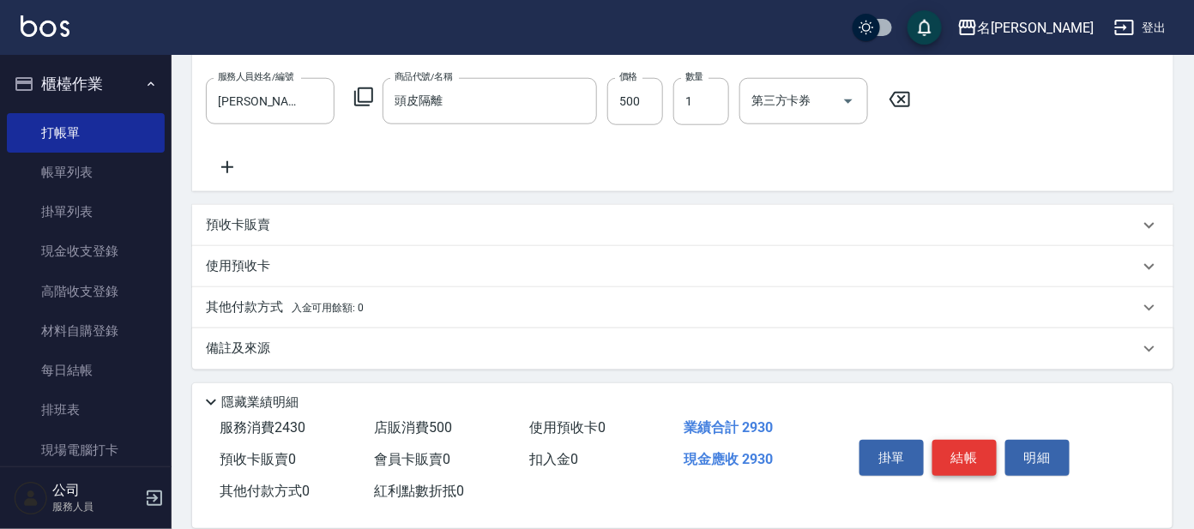
click at [963, 458] on button "結帳" at bounding box center [965, 458] width 64 height 36
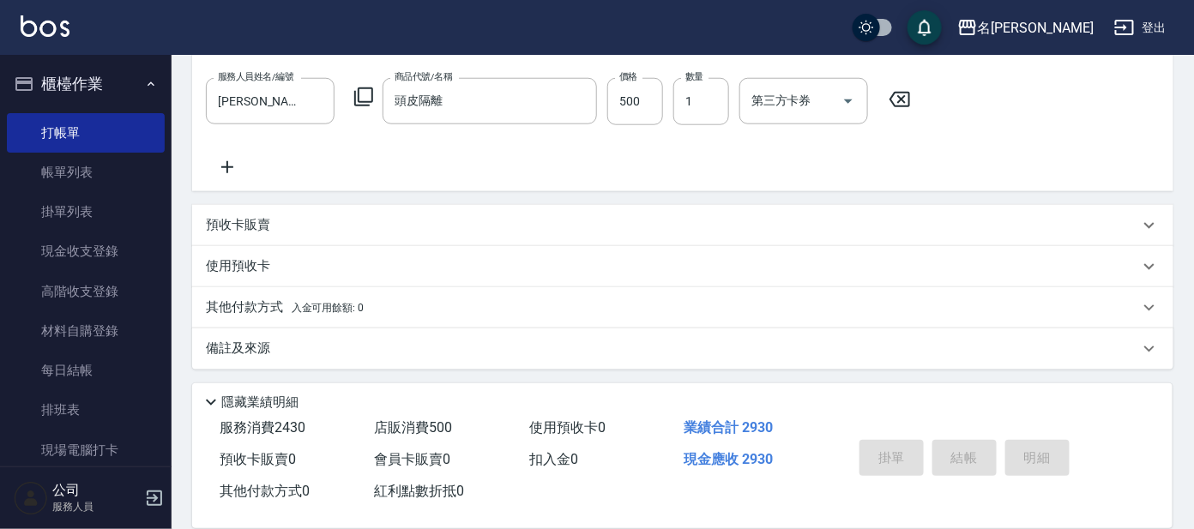
type input "[DATE] 15:28"
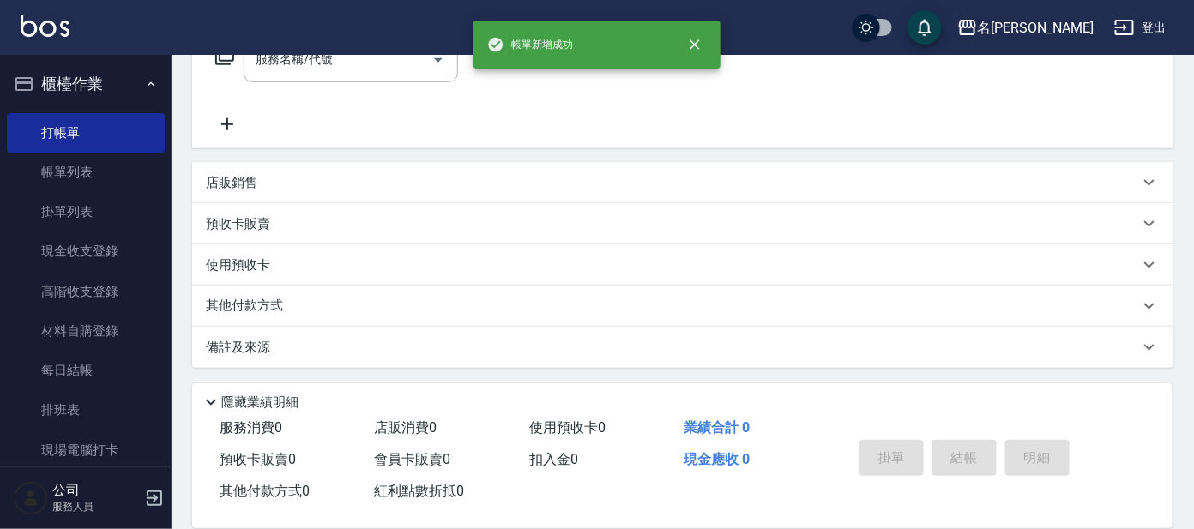
scroll to position [0, 0]
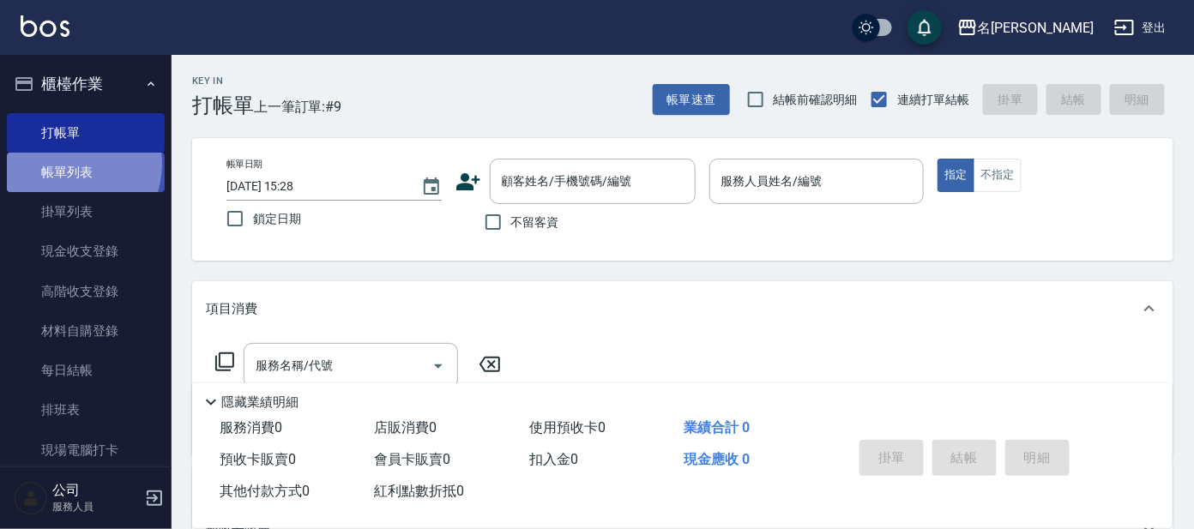
click at [63, 164] on link "帳單列表" at bounding box center [86, 172] width 158 height 39
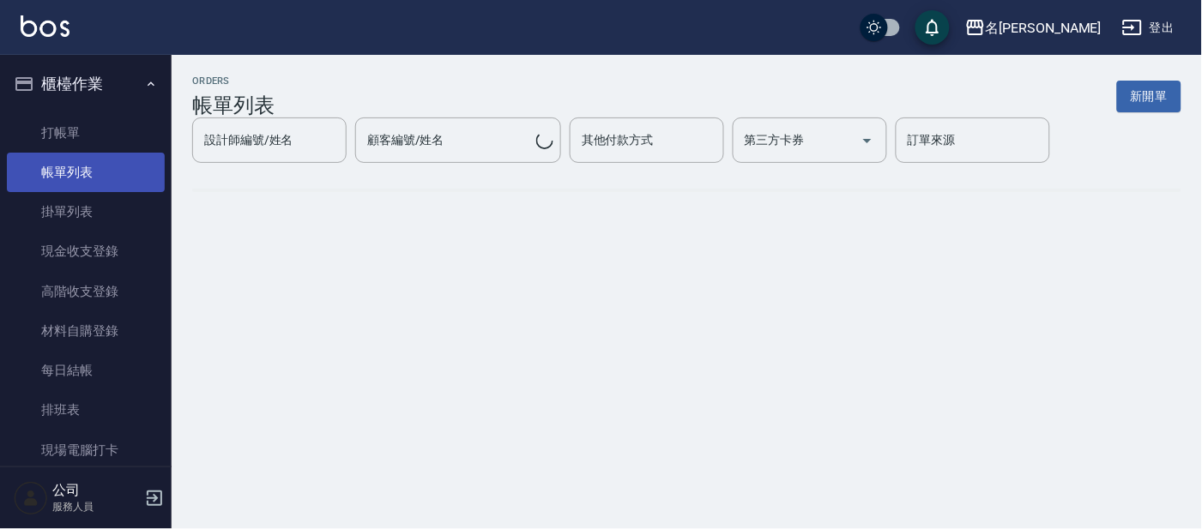
click at [69, 173] on link "帳單列表" at bounding box center [86, 172] width 158 height 39
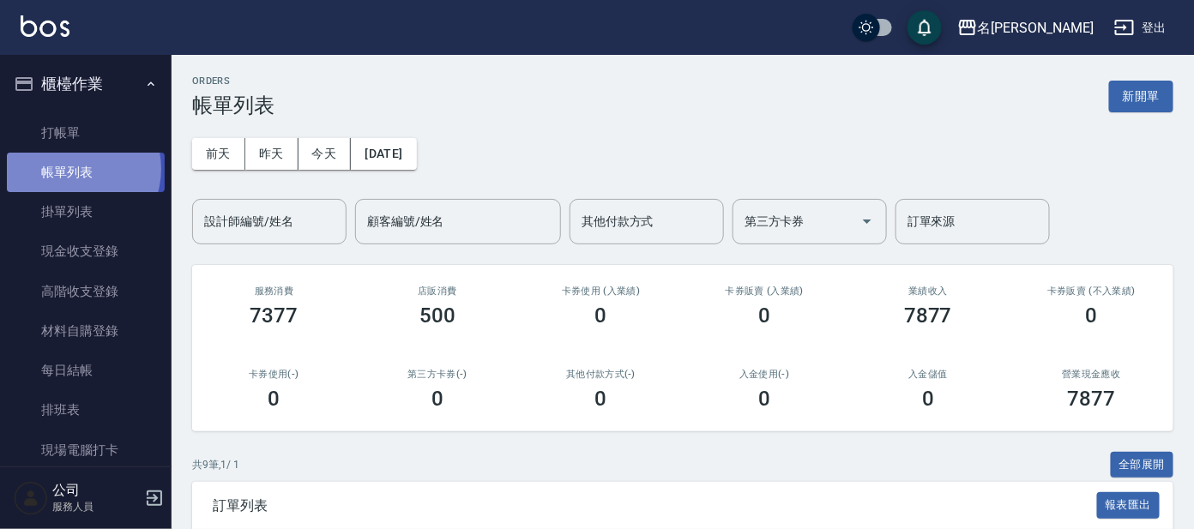
click at [73, 169] on link "帳單列表" at bounding box center [86, 172] width 158 height 39
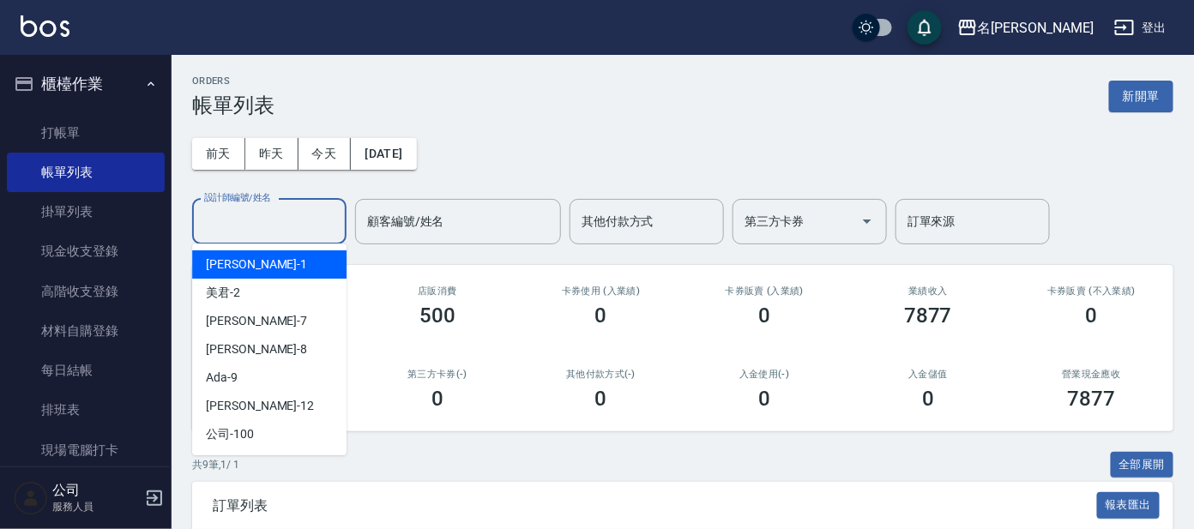
click at [245, 226] on input "設計師編號/姓名" at bounding box center [269, 222] width 139 height 30
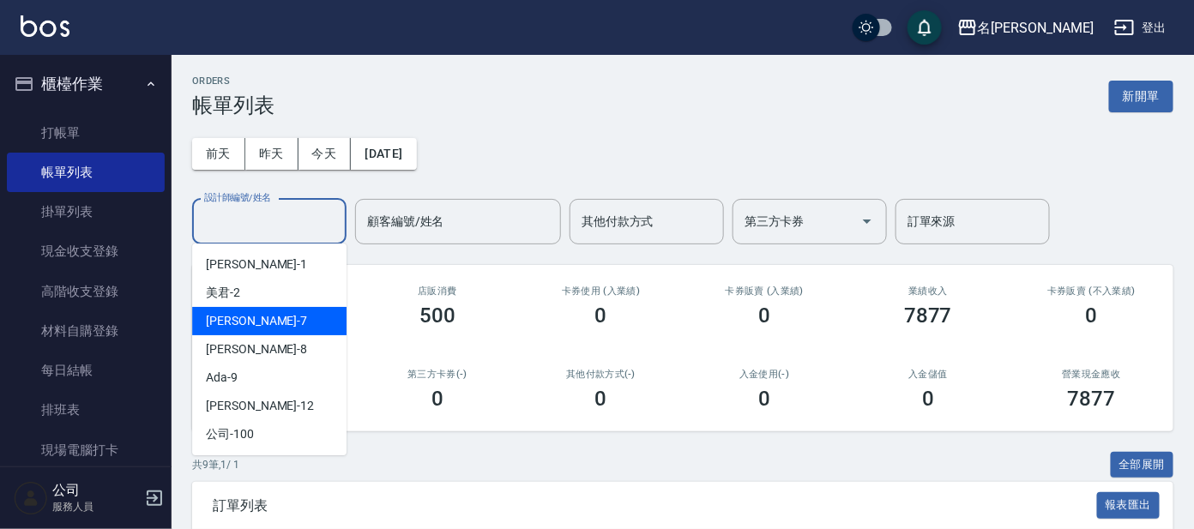
click at [220, 324] on span "[PERSON_NAME] -7" at bounding box center [256, 321] width 101 height 18
type input "[PERSON_NAME]-7"
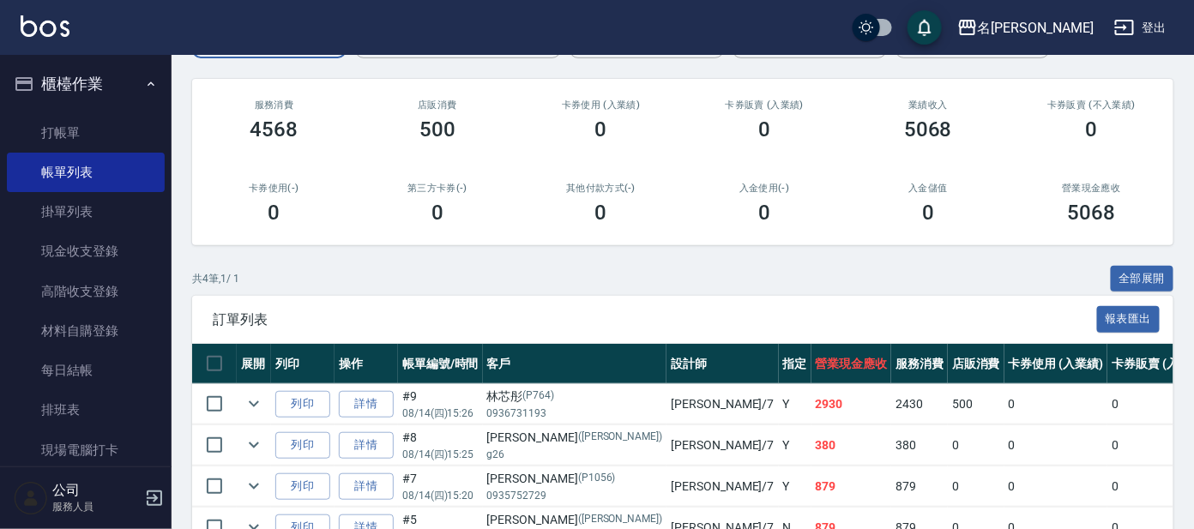
scroll to position [287, 0]
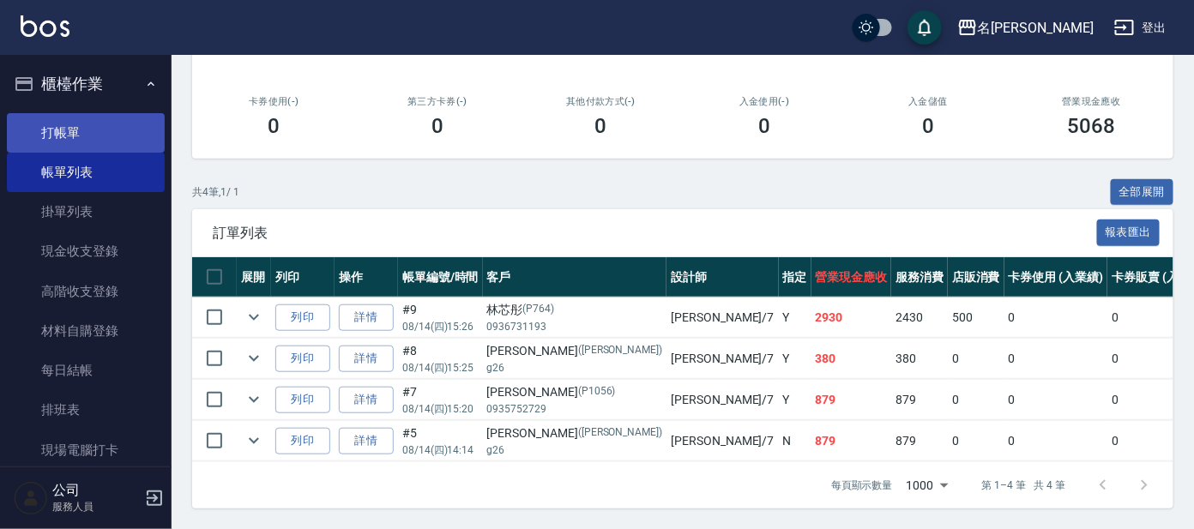
click at [70, 128] on link "打帳單" at bounding box center [86, 132] width 158 height 39
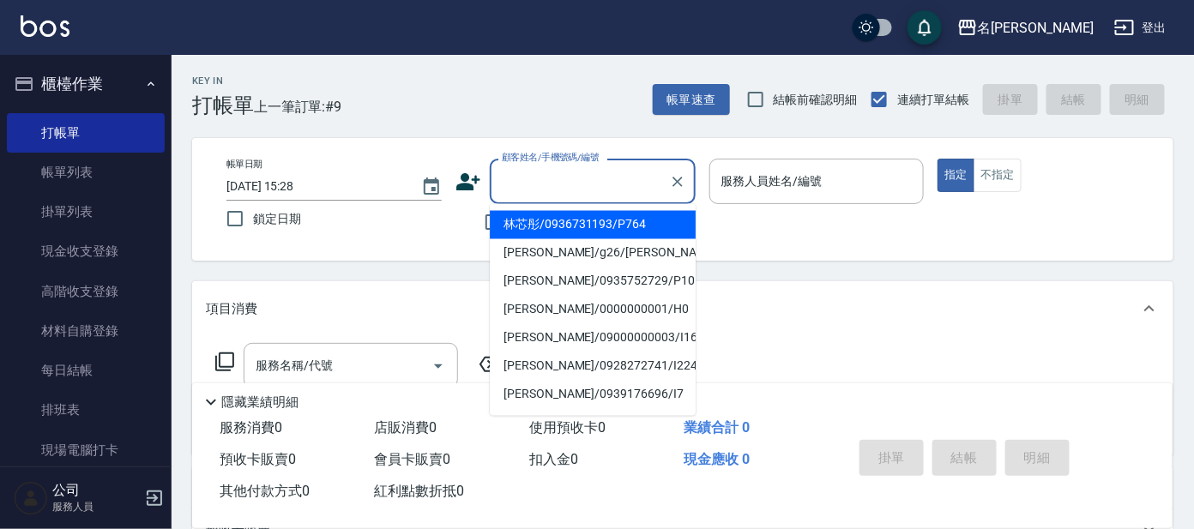
click at [541, 170] on input "顧客姓名/手機號碼/編號" at bounding box center [580, 181] width 165 height 30
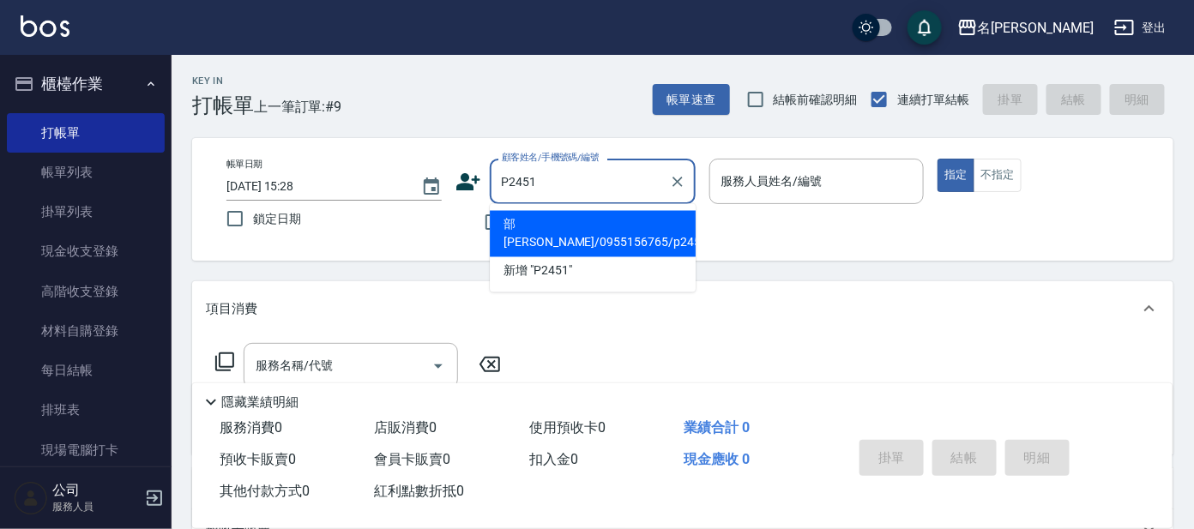
click at [541, 230] on li "部[PERSON_NAME]/0955156765/p2451" at bounding box center [593, 234] width 206 height 46
type input "部[PERSON_NAME]/0955156765/p2451"
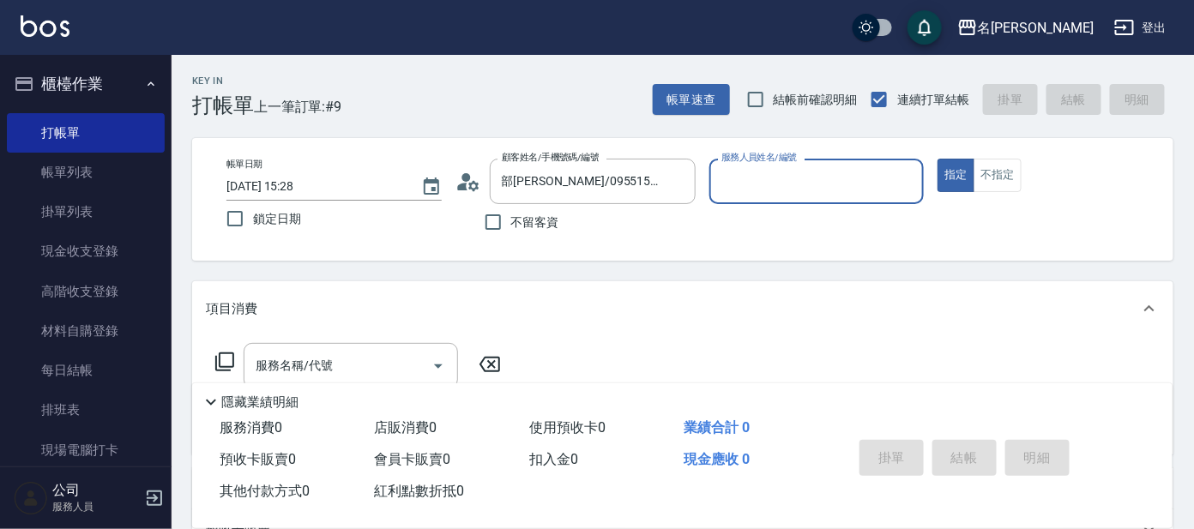
click at [736, 166] on input "服務人員姓名/編號" at bounding box center [817, 181] width 200 height 30
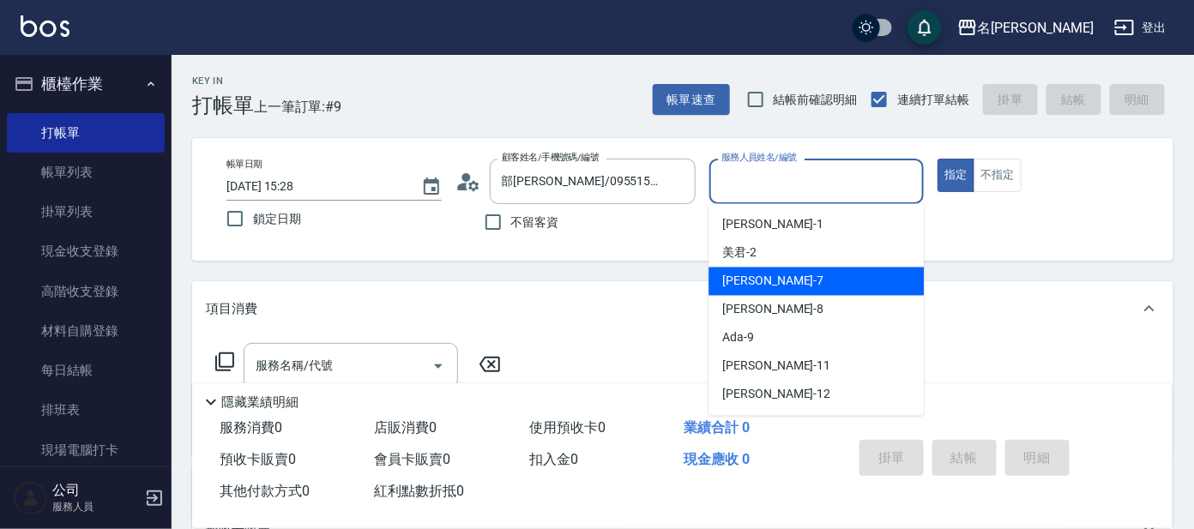
click at [748, 287] on span "[PERSON_NAME] -7" at bounding box center [772, 282] width 101 height 18
type input "[PERSON_NAME]-7"
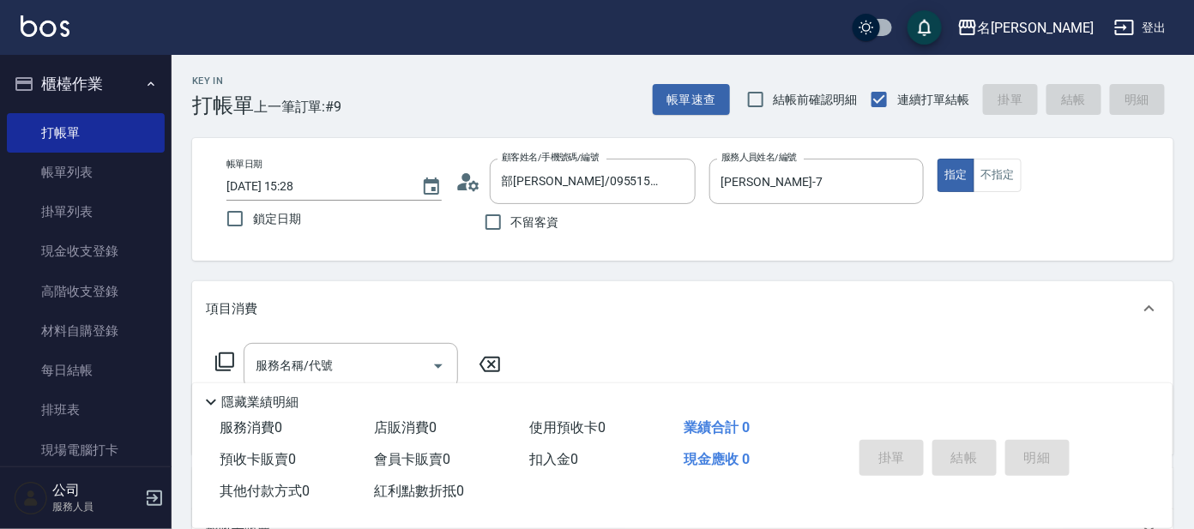
click at [222, 363] on icon at bounding box center [224, 362] width 21 height 21
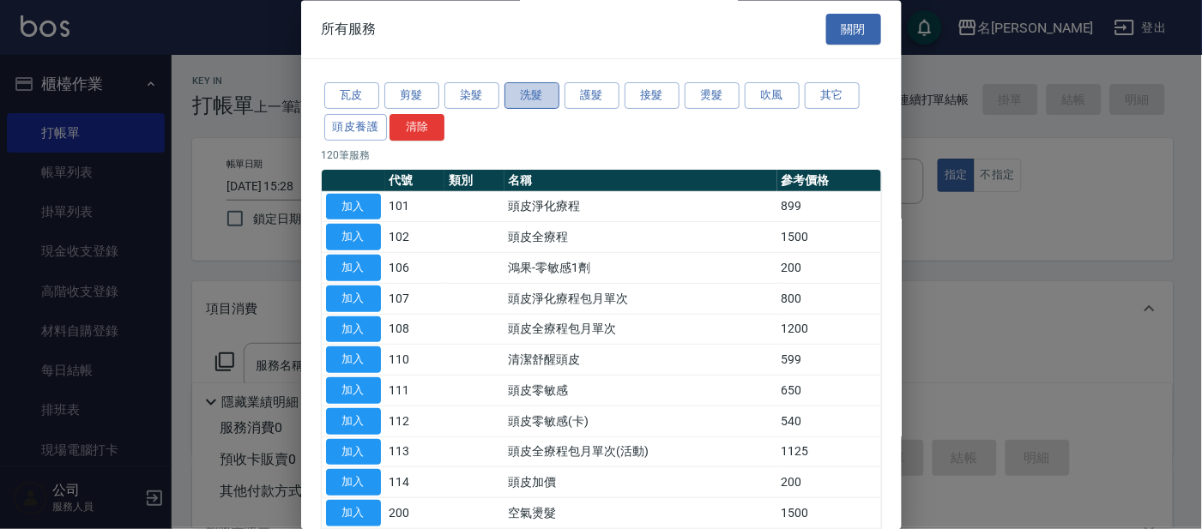
click at [531, 89] on button "洗髮" at bounding box center [531, 96] width 55 height 27
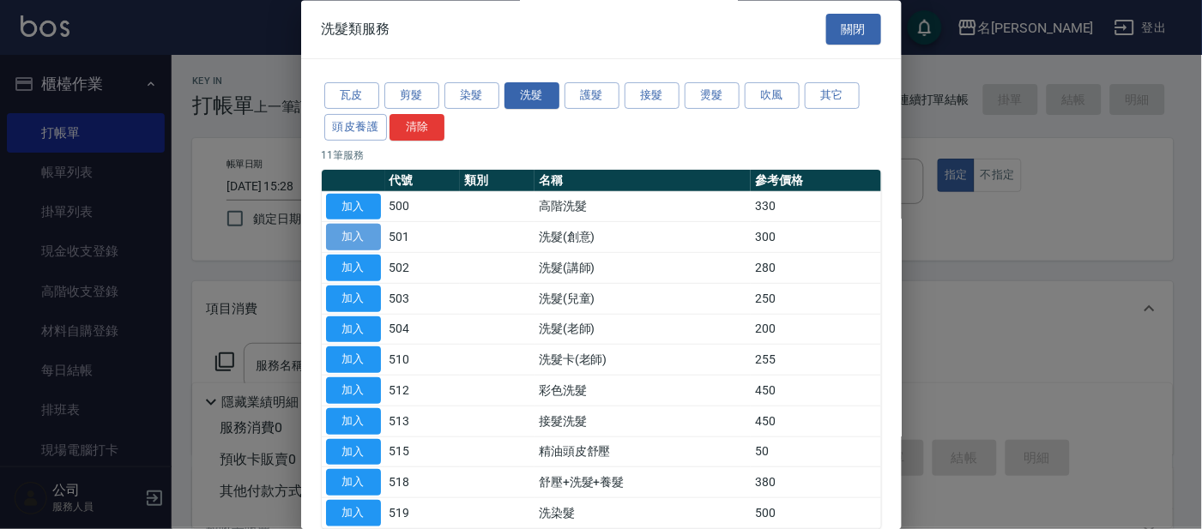
click at [357, 232] on button "加入" at bounding box center [353, 238] width 55 height 27
type input "洗髮(創意)(501)"
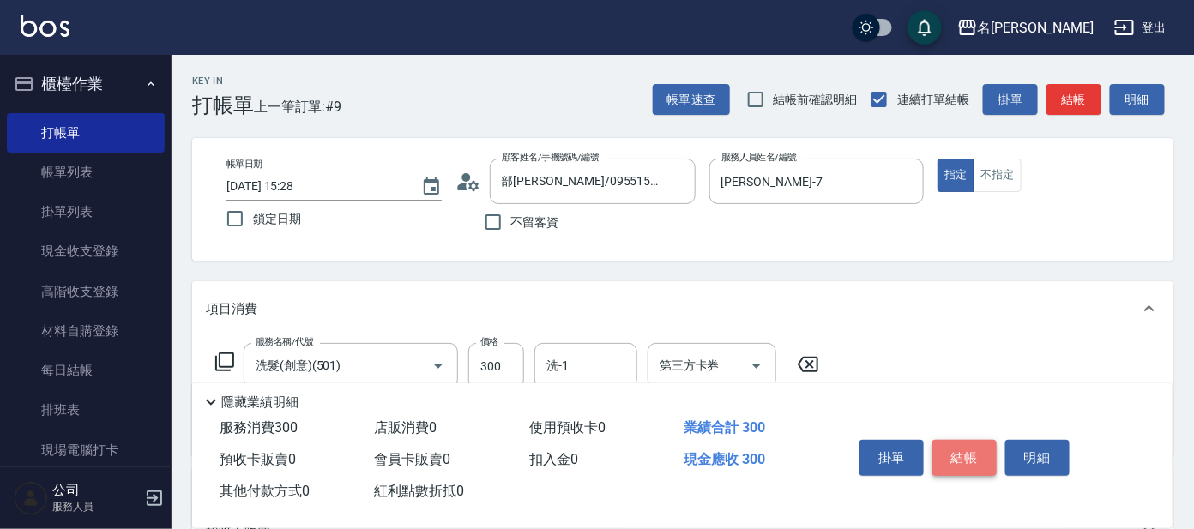
click at [987, 445] on button "結帳" at bounding box center [965, 458] width 64 height 36
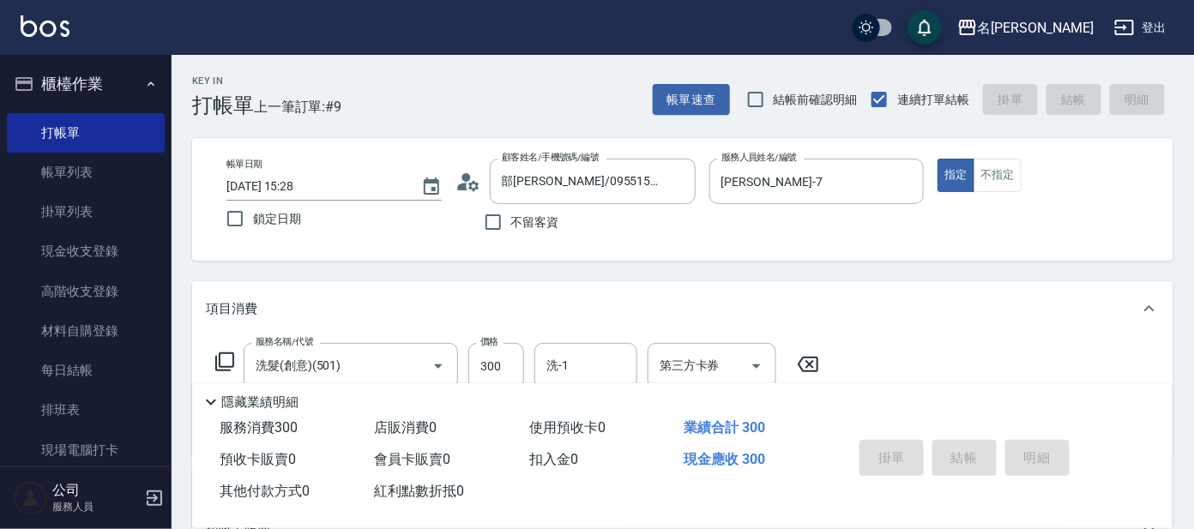
type input "[DATE] 15:29"
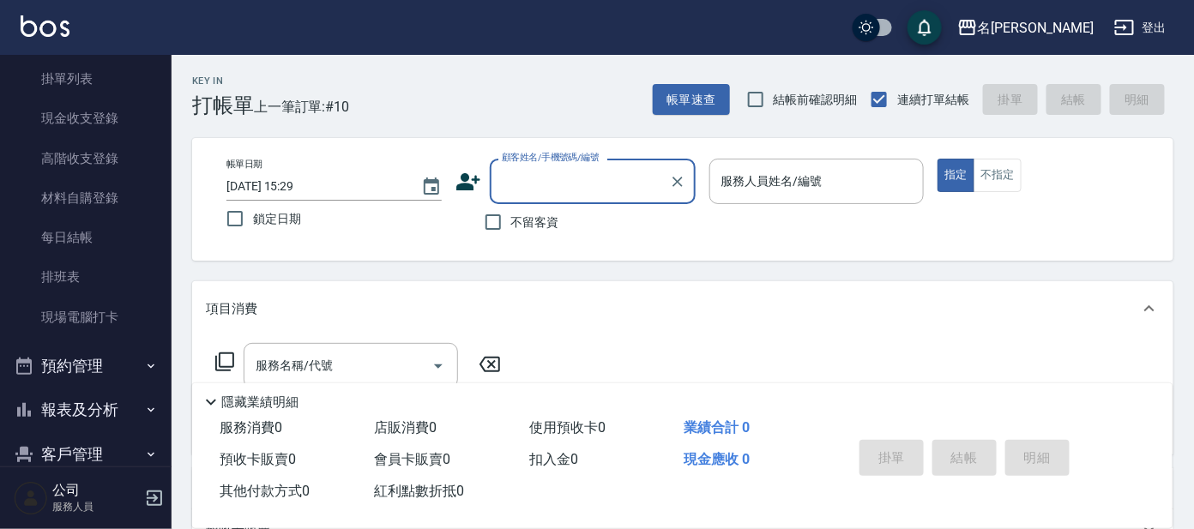
scroll to position [206, 0]
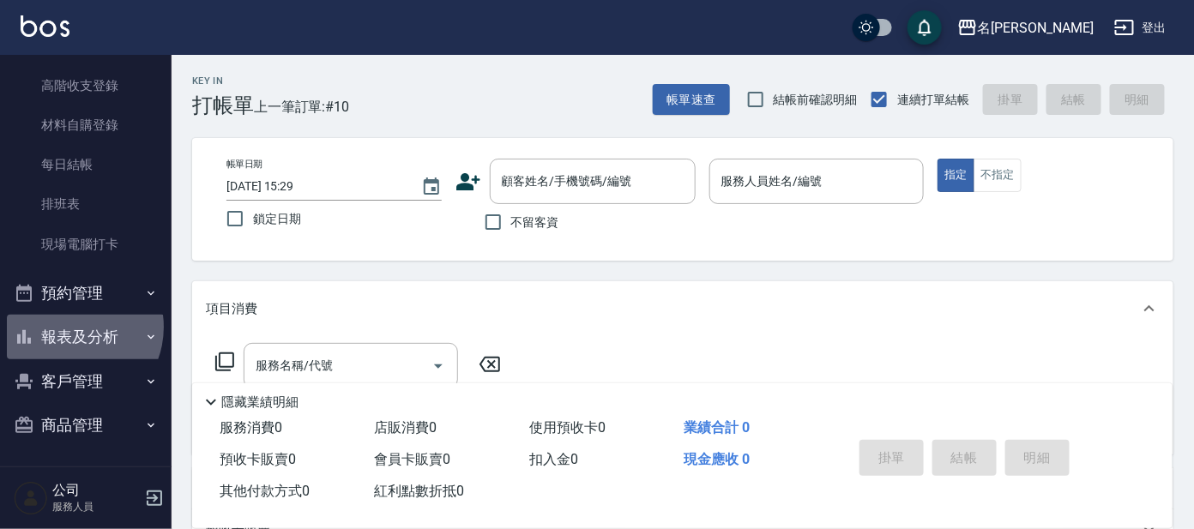
click at [71, 335] on button "報表及分析" at bounding box center [86, 337] width 158 height 45
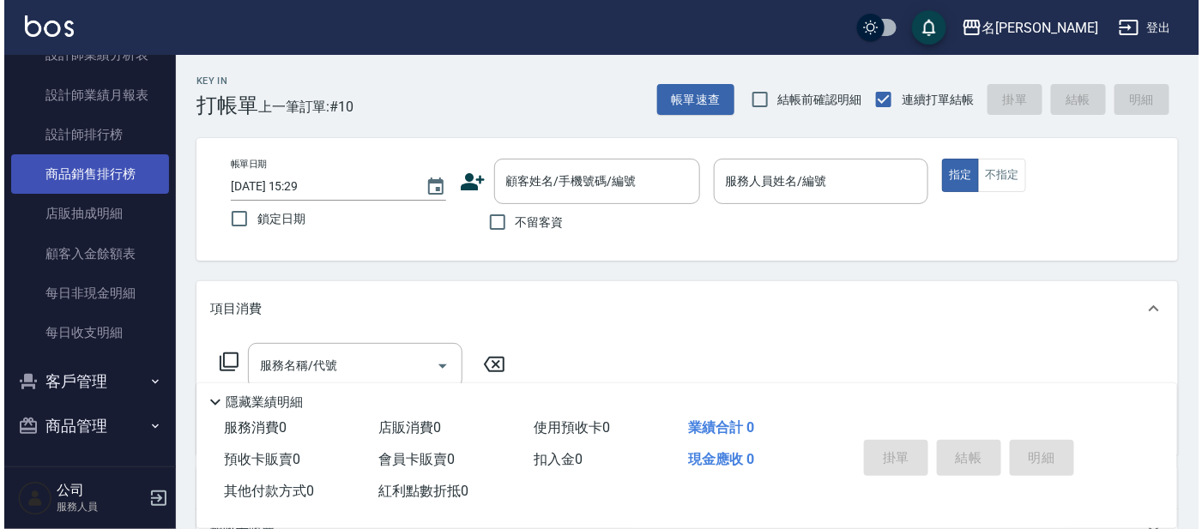
scroll to position [931, 0]
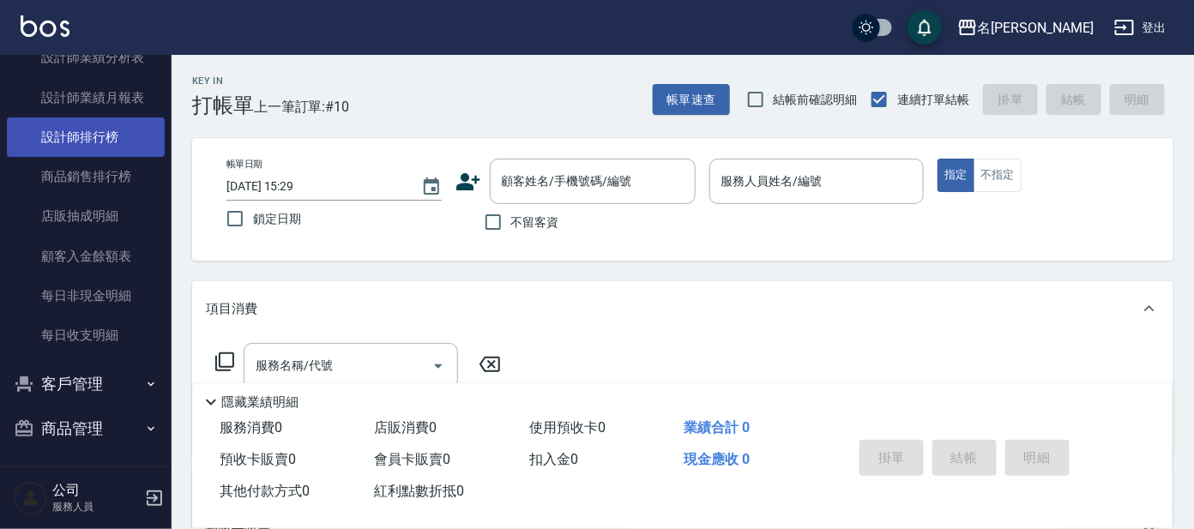
click at [94, 141] on link "設計師排行榜" at bounding box center [86, 137] width 158 height 39
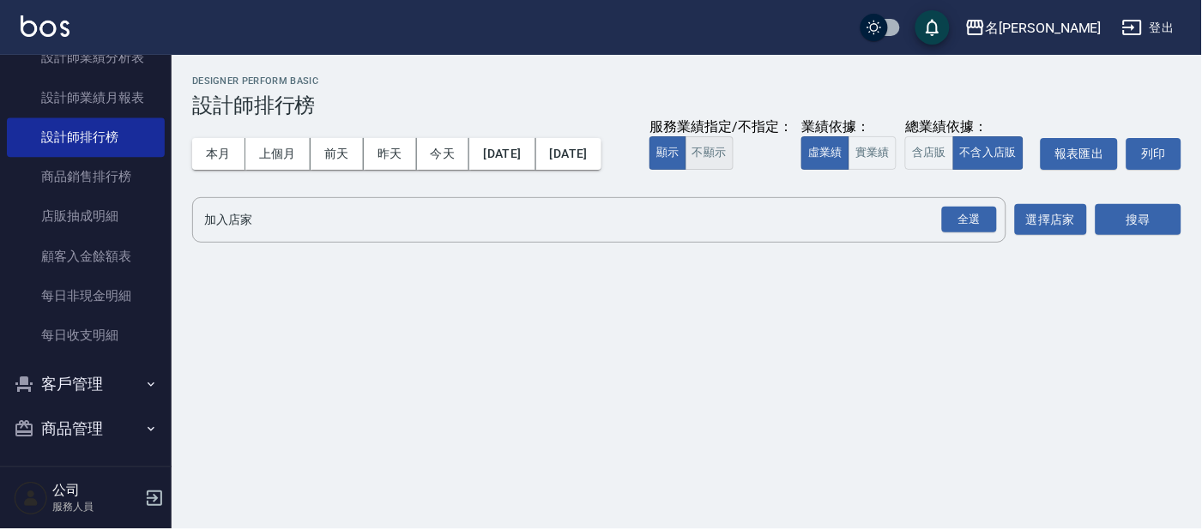
click at [686, 170] on button "不顯示" at bounding box center [710, 152] width 48 height 33
click at [849, 170] on button "實業績" at bounding box center [873, 152] width 48 height 33
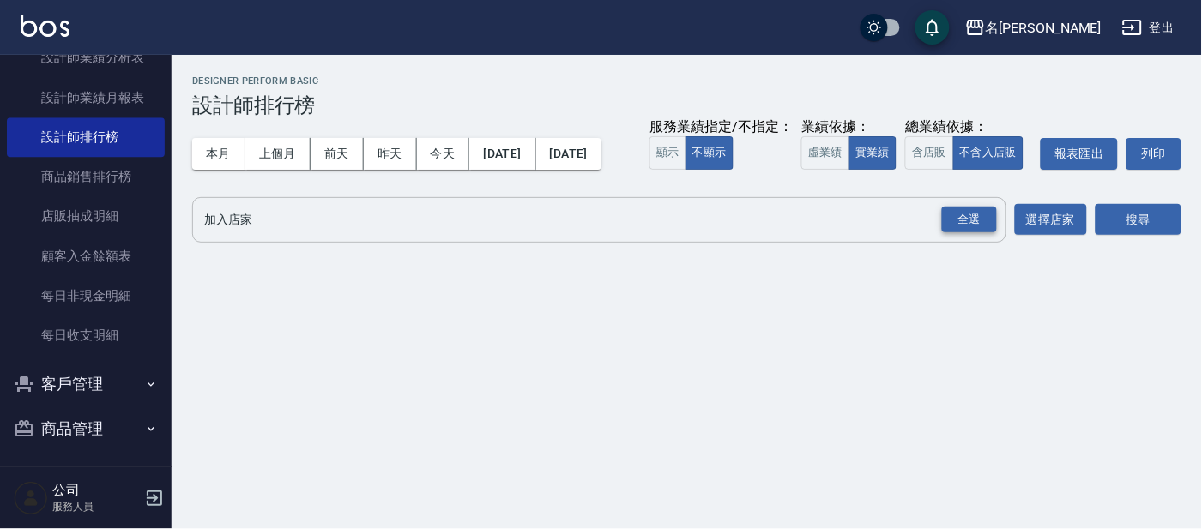
click at [974, 233] on div "全選" at bounding box center [969, 220] width 55 height 27
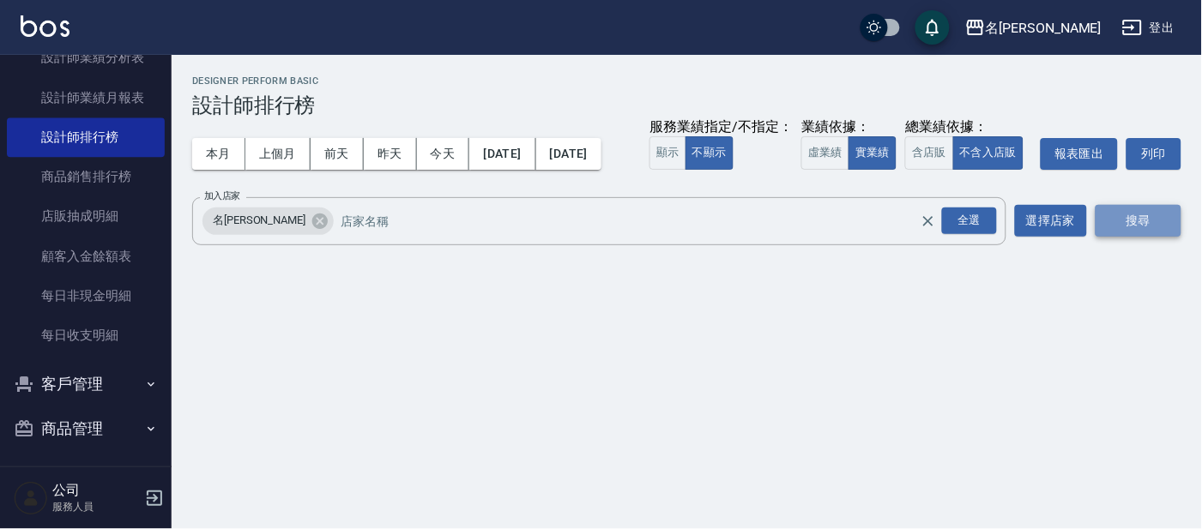
click at [1137, 237] on button "搜尋" at bounding box center [1139, 221] width 86 height 32
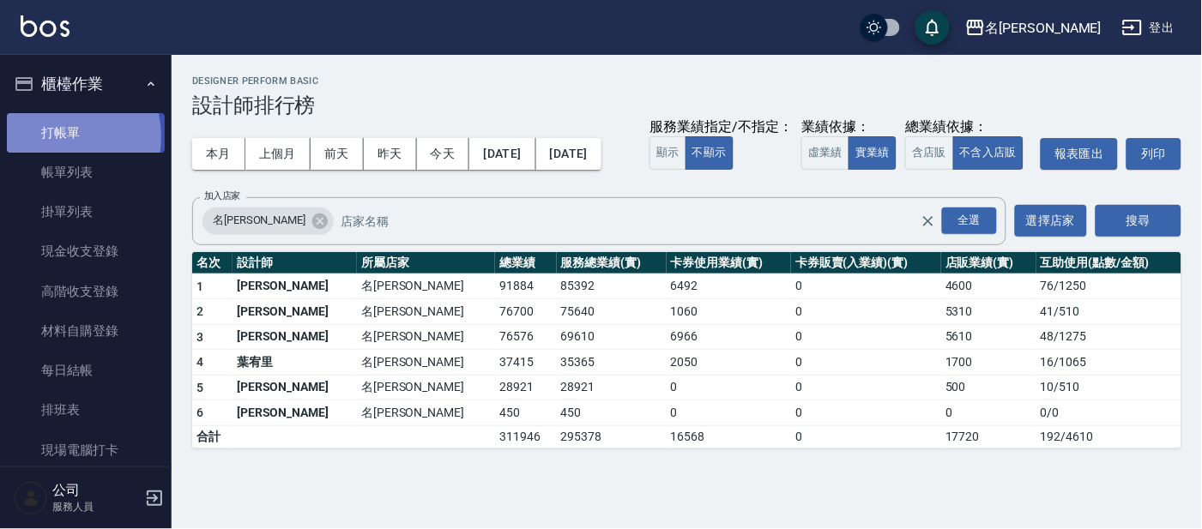
click at [57, 136] on link "打帳單" at bounding box center [86, 132] width 158 height 39
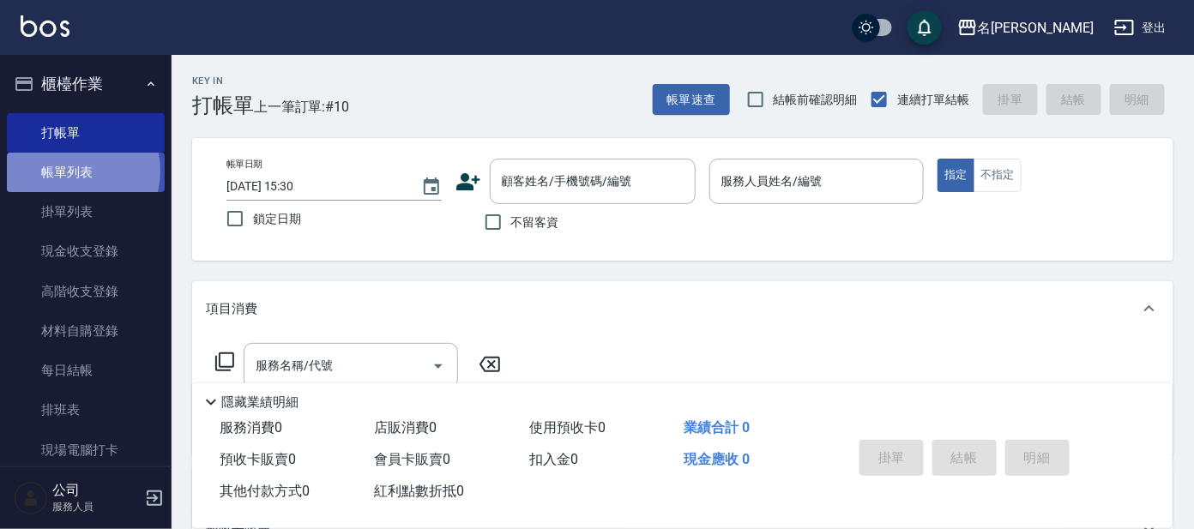
click at [69, 170] on link "帳單列表" at bounding box center [86, 172] width 158 height 39
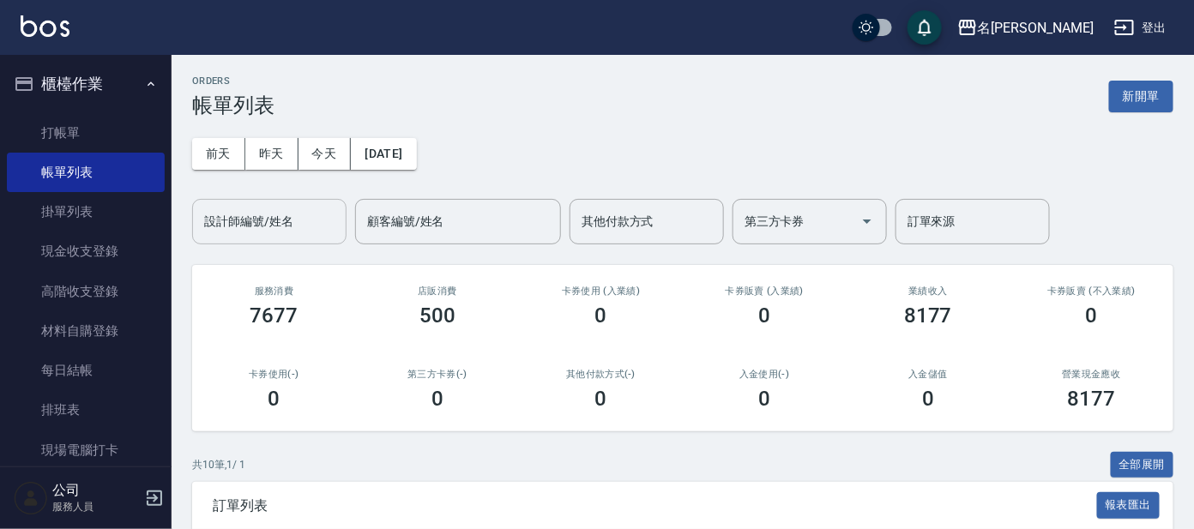
click at [280, 225] on input "設計師編號/姓名" at bounding box center [269, 222] width 139 height 30
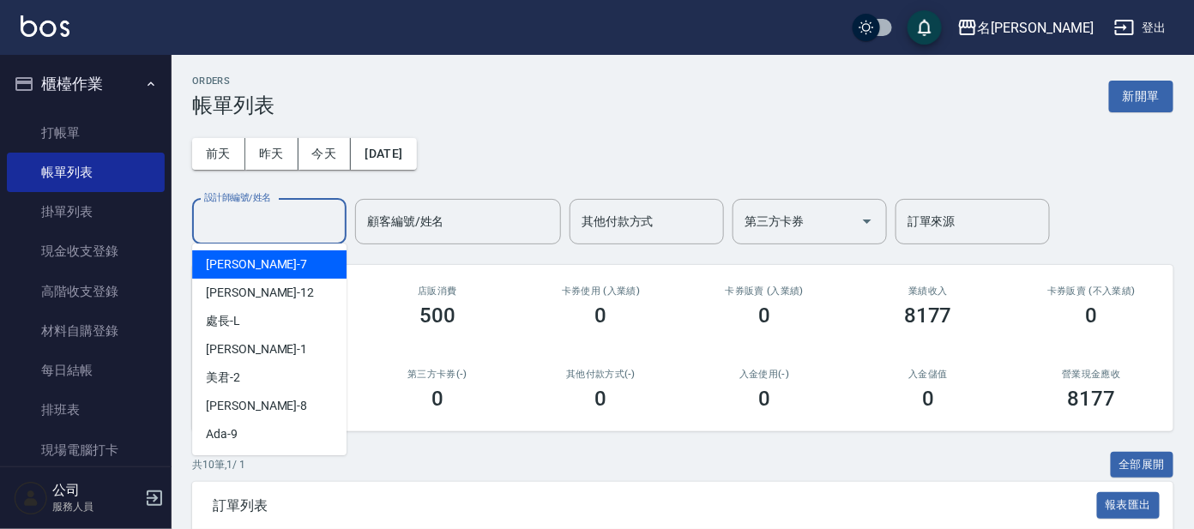
click at [220, 268] on span "[PERSON_NAME] -7" at bounding box center [256, 265] width 101 height 18
type input "[PERSON_NAME]-7"
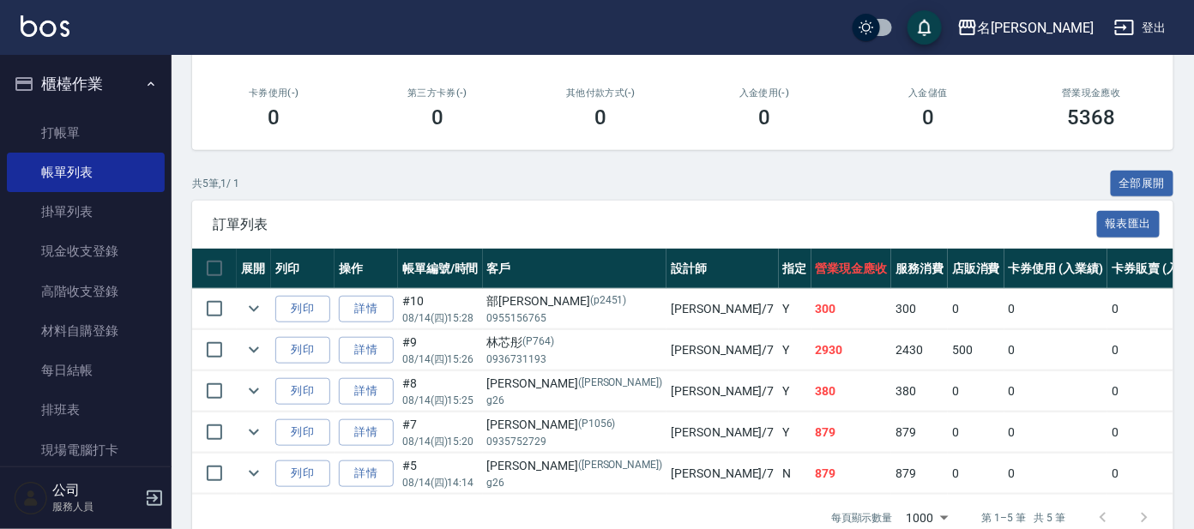
scroll to position [329, 0]
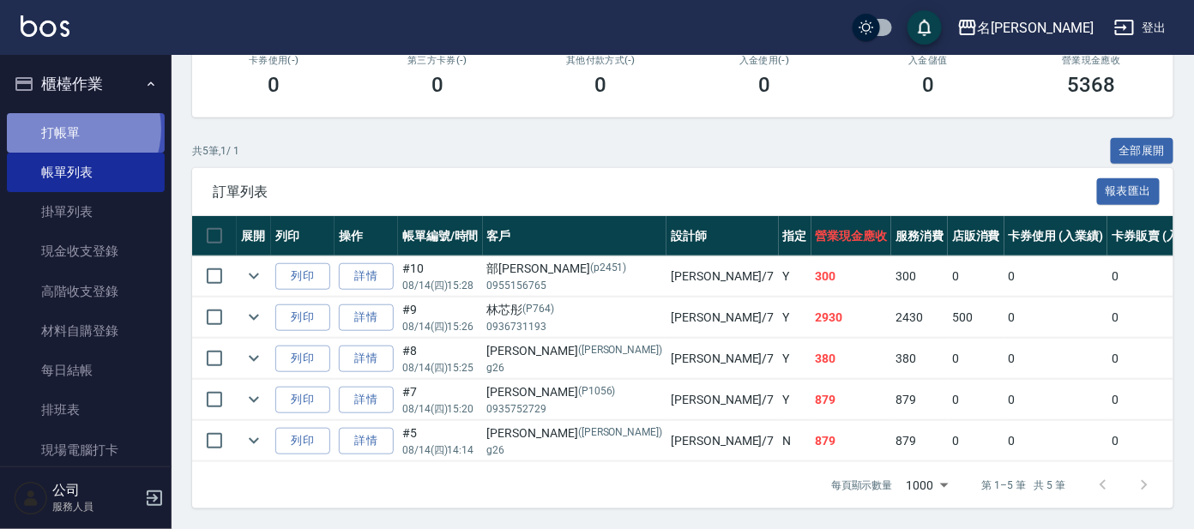
click at [70, 129] on link "打帳單" at bounding box center [86, 132] width 158 height 39
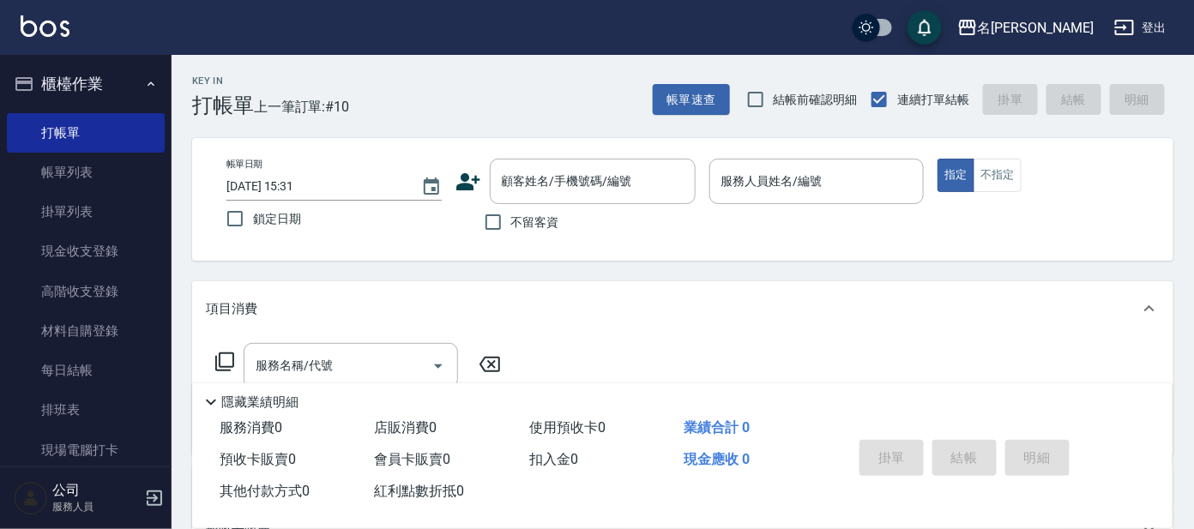
click at [347, 171] on div "帳單日期 [DATE] 15:31" at bounding box center [334, 180] width 215 height 42
